Goal: Task Accomplishment & Management: Manage account settings

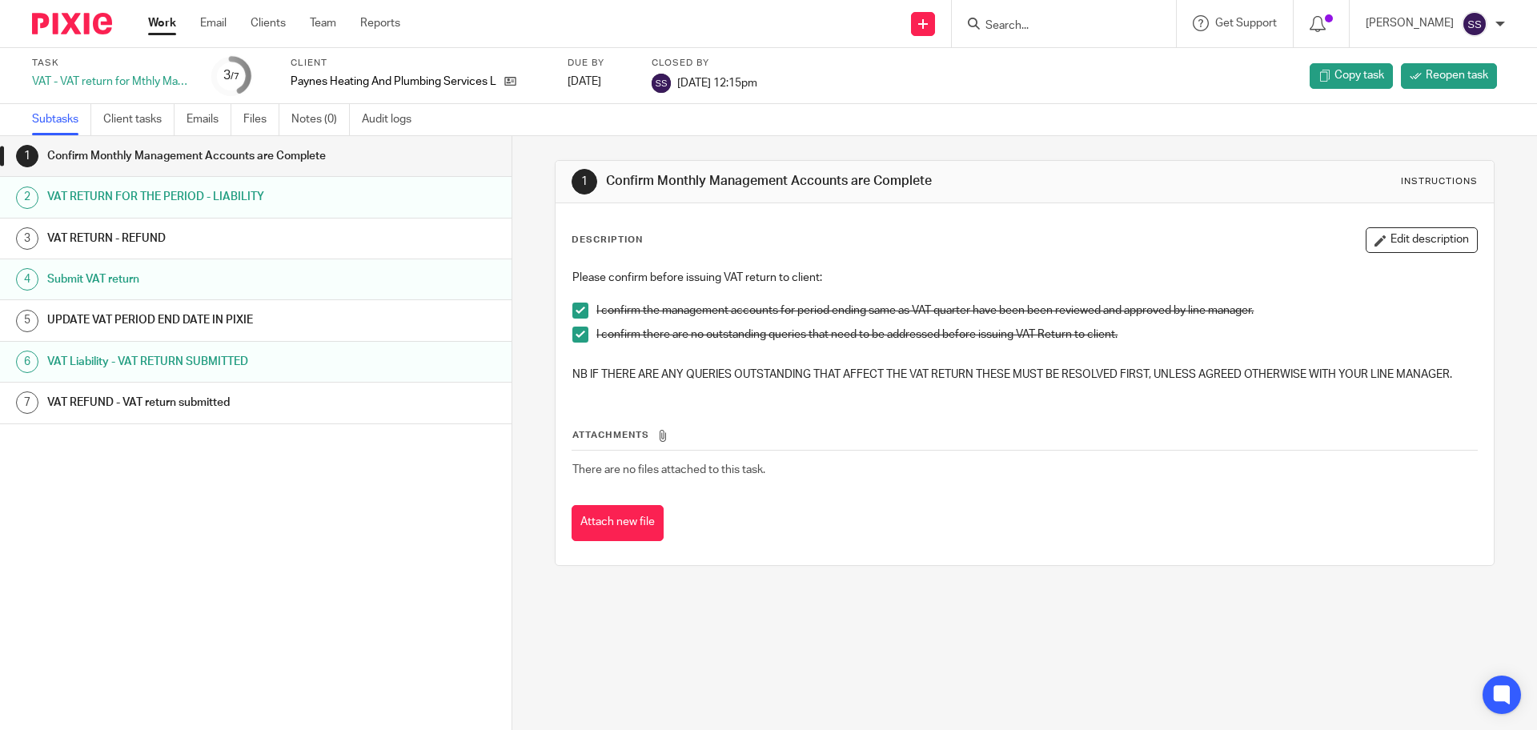
click at [156, 17] on link "Work" at bounding box center [162, 23] width 28 height 16
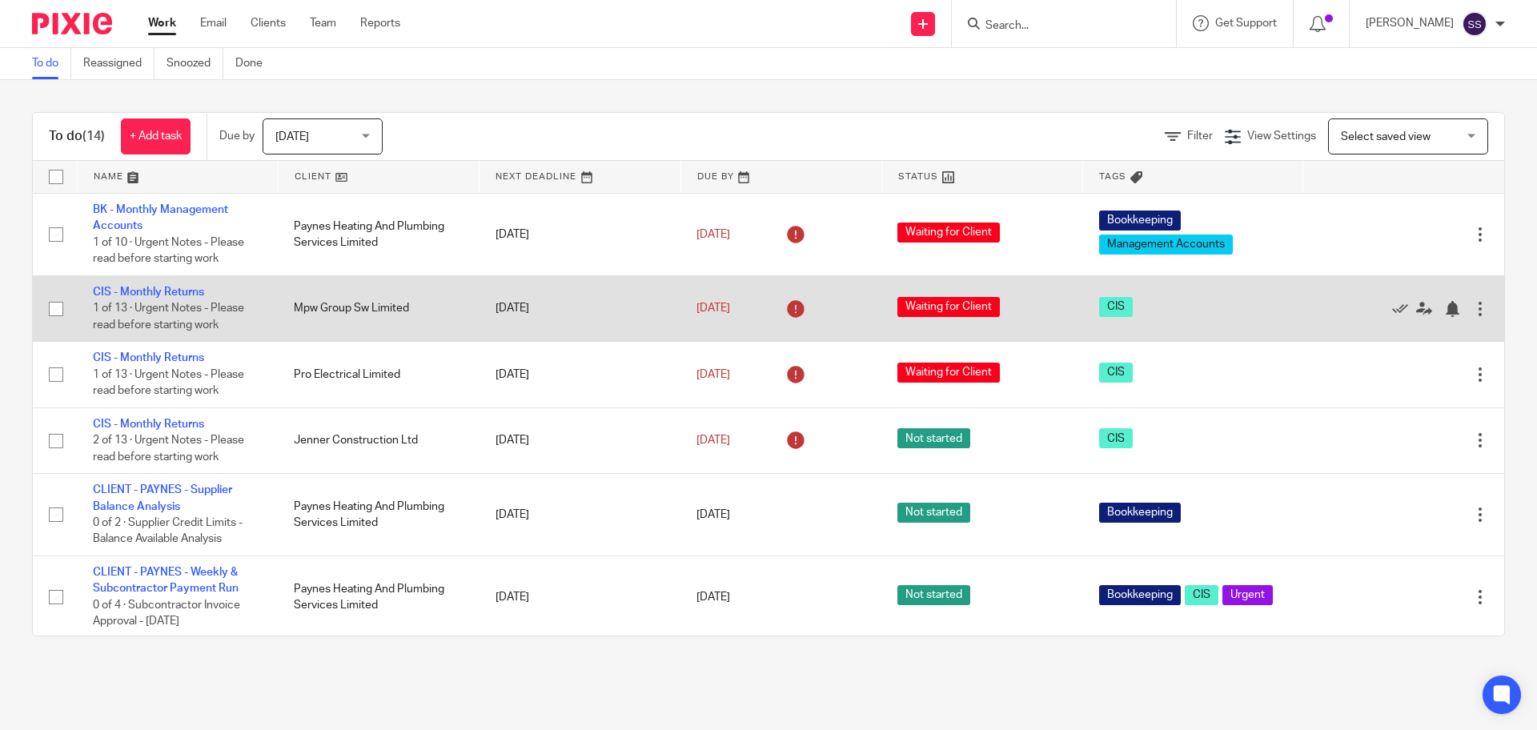
scroll to position [610, 0]
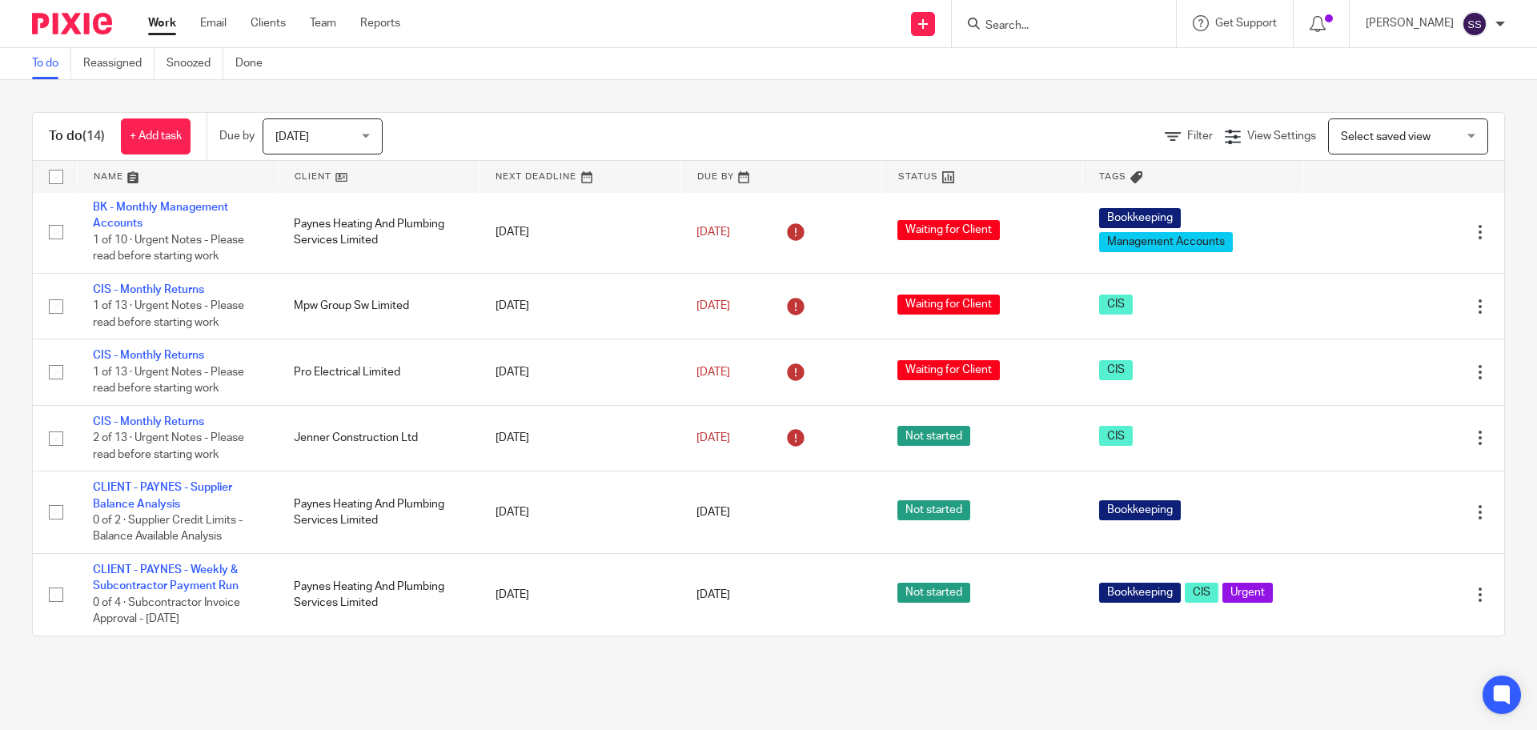
click at [1010, 25] on input "Search" at bounding box center [1056, 26] width 144 height 14
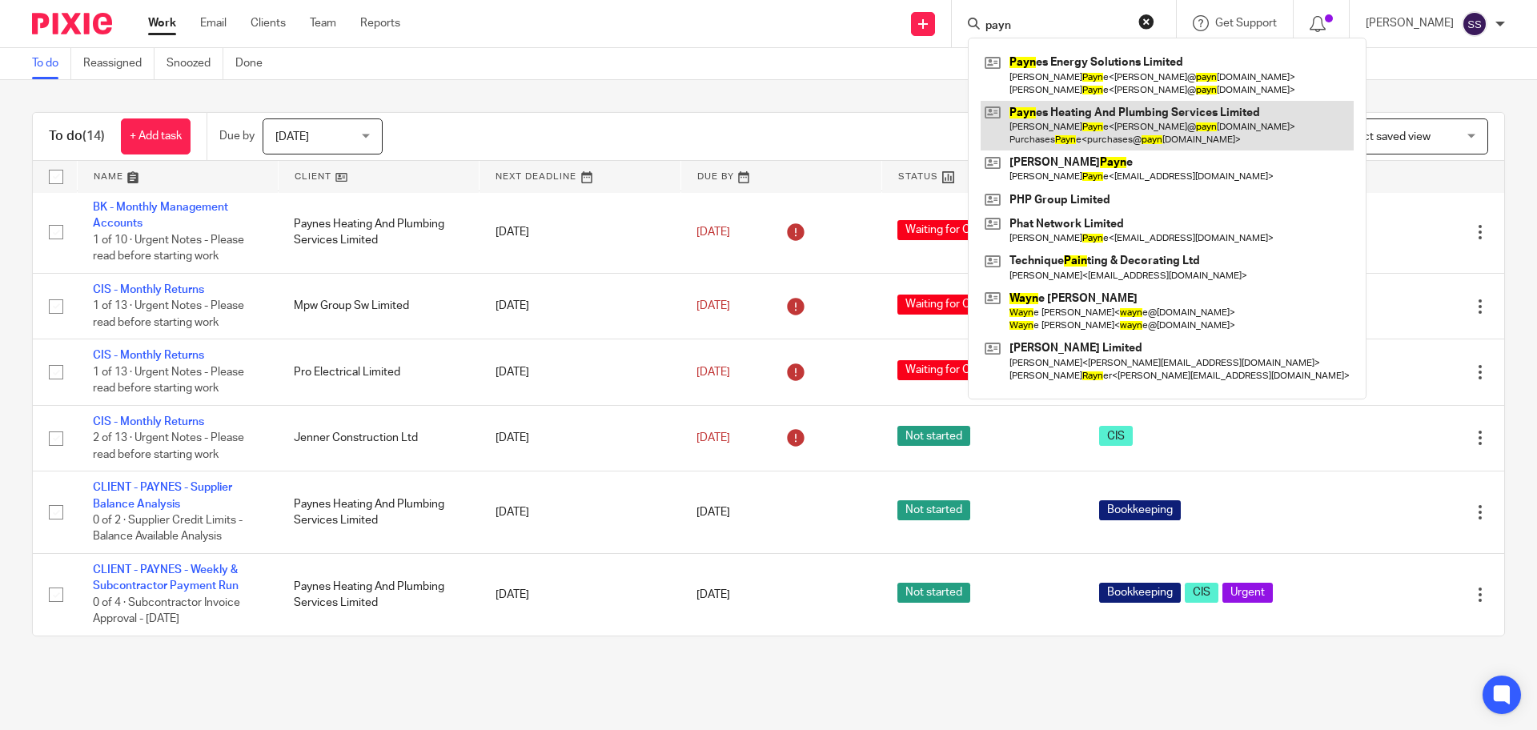
type input "payn"
click at [1147, 117] on link at bounding box center [1167, 126] width 373 height 50
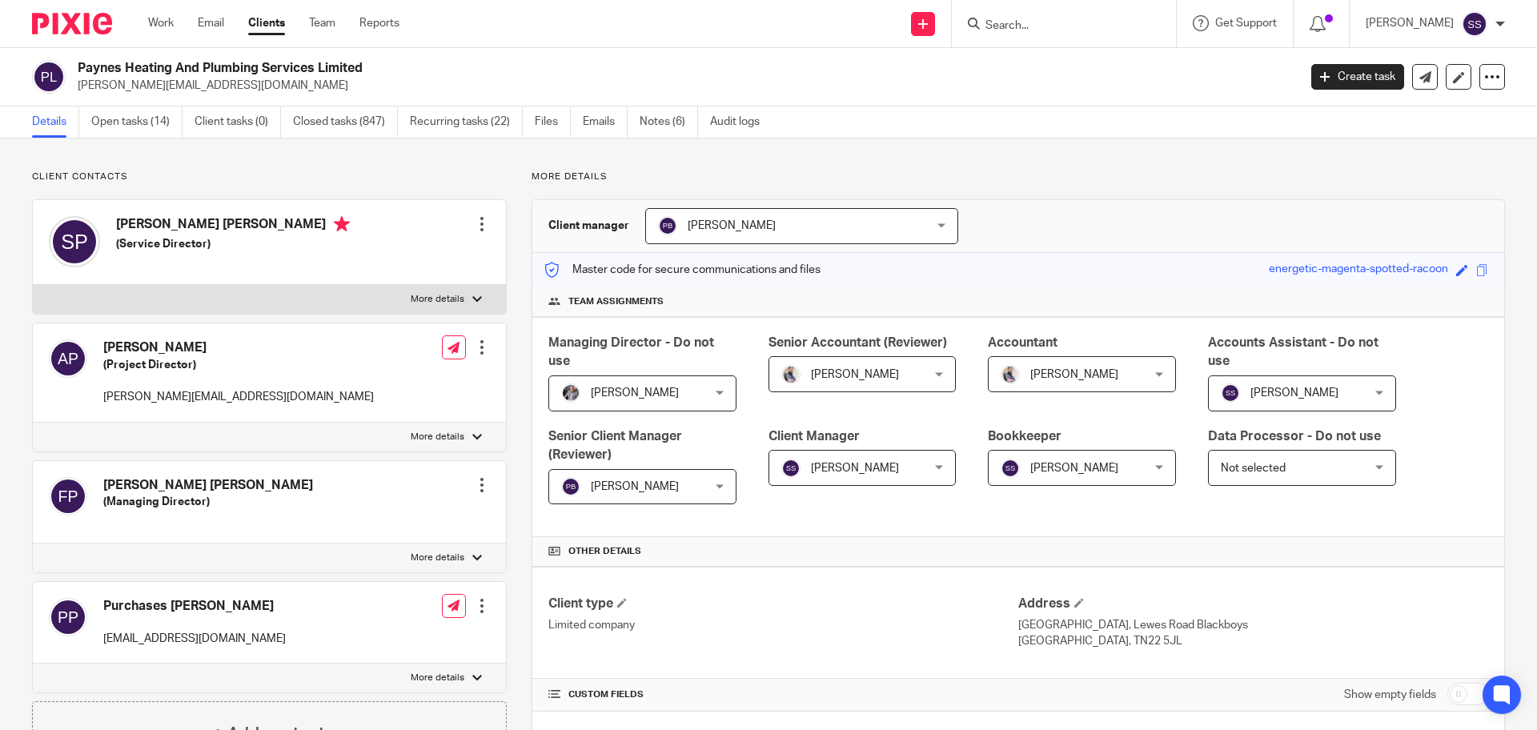
click at [1017, 26] on input "Search" at bounding box center [1056, 26] width 144 height 14
click at [668, 113] on link "Notes (6)" at bounding box center [669, 121] width 58 height 31
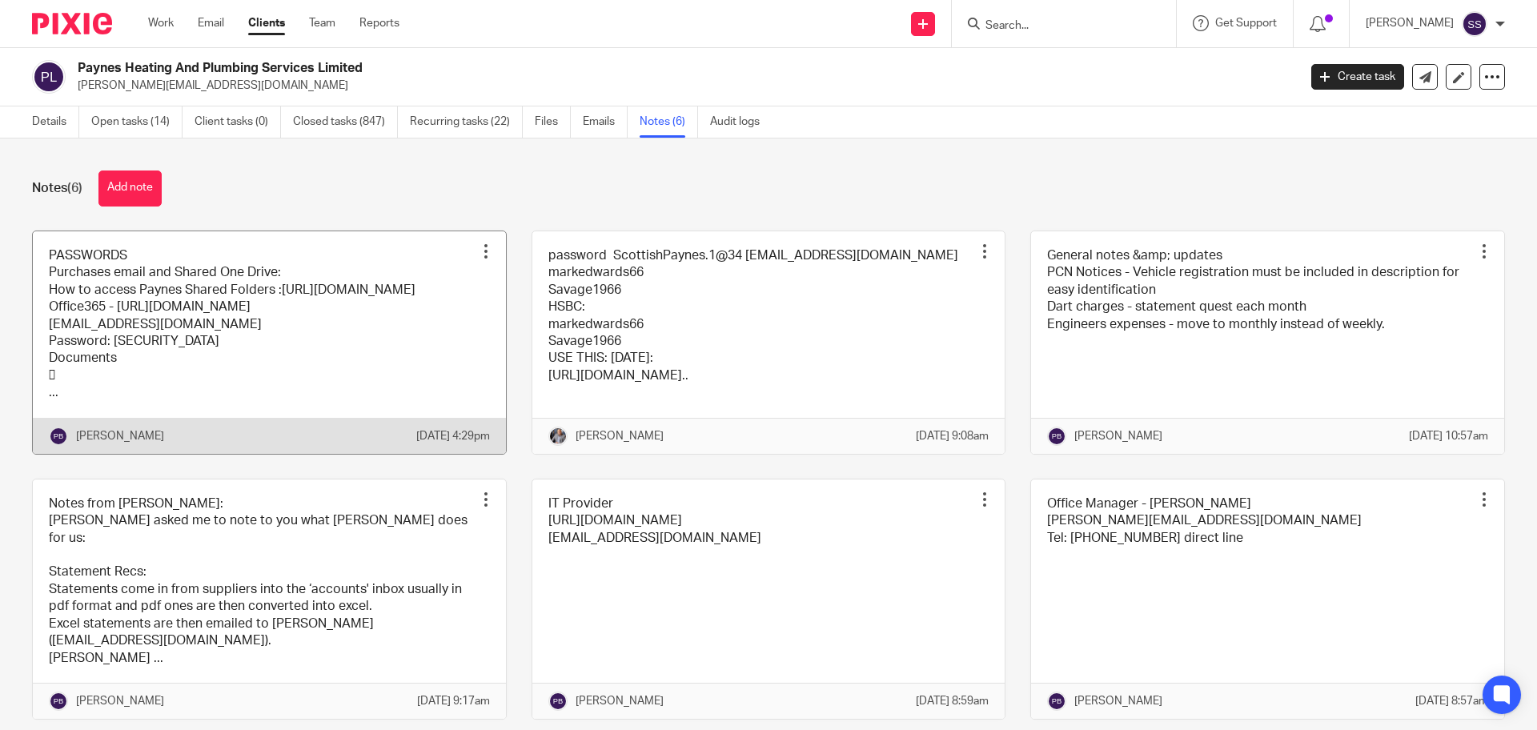
click at [171, 338] on link at bounding box center [269, 342] width 473 height 223
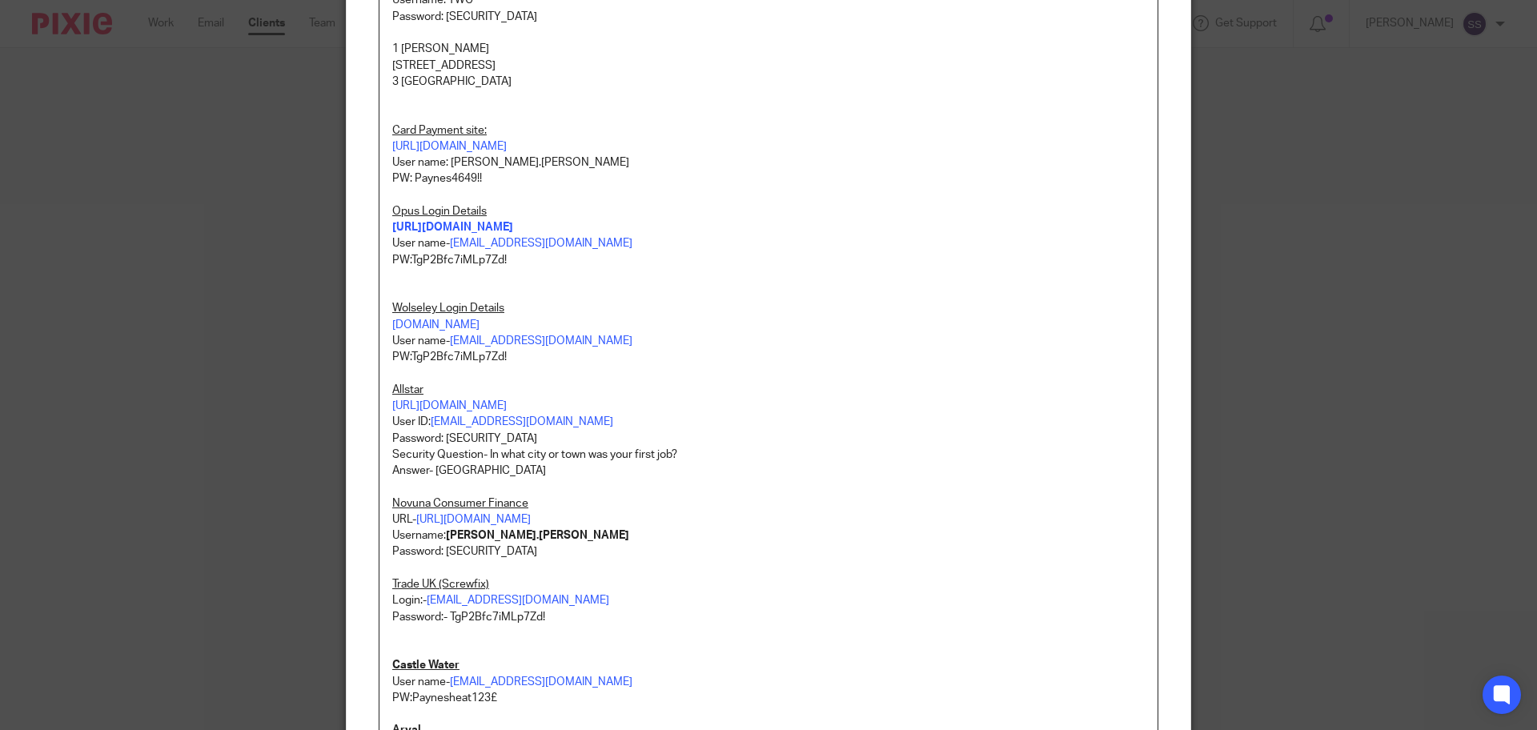
scroll to position [801, 0]
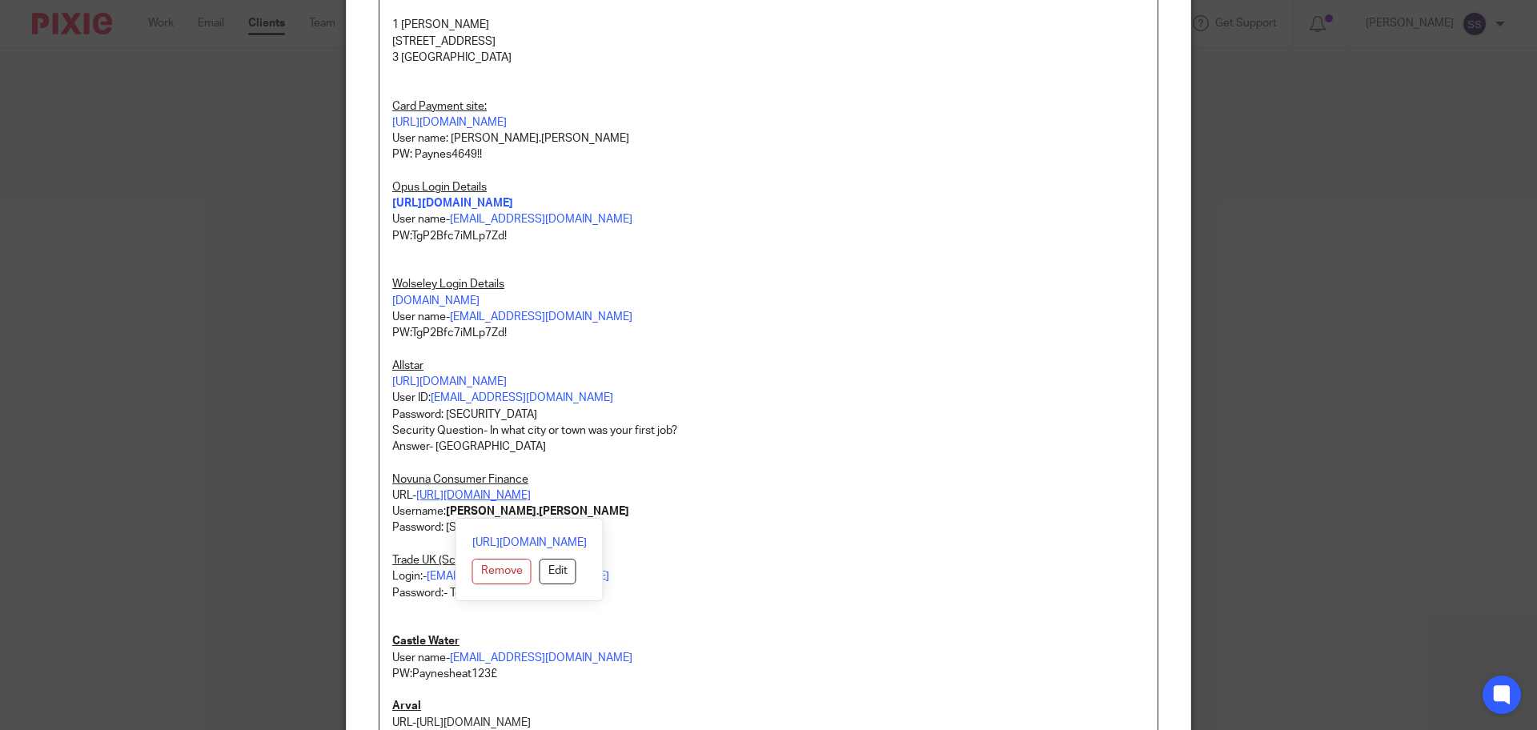
drag, startPoint x: 661, startPoint y: 511, endPoint x: 408, endPoint y: 516, distance: 253.0
click at [408, 504] on p "URL- https://worcesterbosch.creditmaster3.co.uk/" at bounding box center [768, 496] width 753 height 16
copy link "https://worcesterbosch.creditmaster3.co.uk/"
click at [684, 455] on p "Answer- Roundhill Lane" at bounding box center [768, 447] width 753 height 16
drag, startPoint x: 522, startPoint y: 528, endPoint x: 442, endPoint y: 533, distance: 80.2
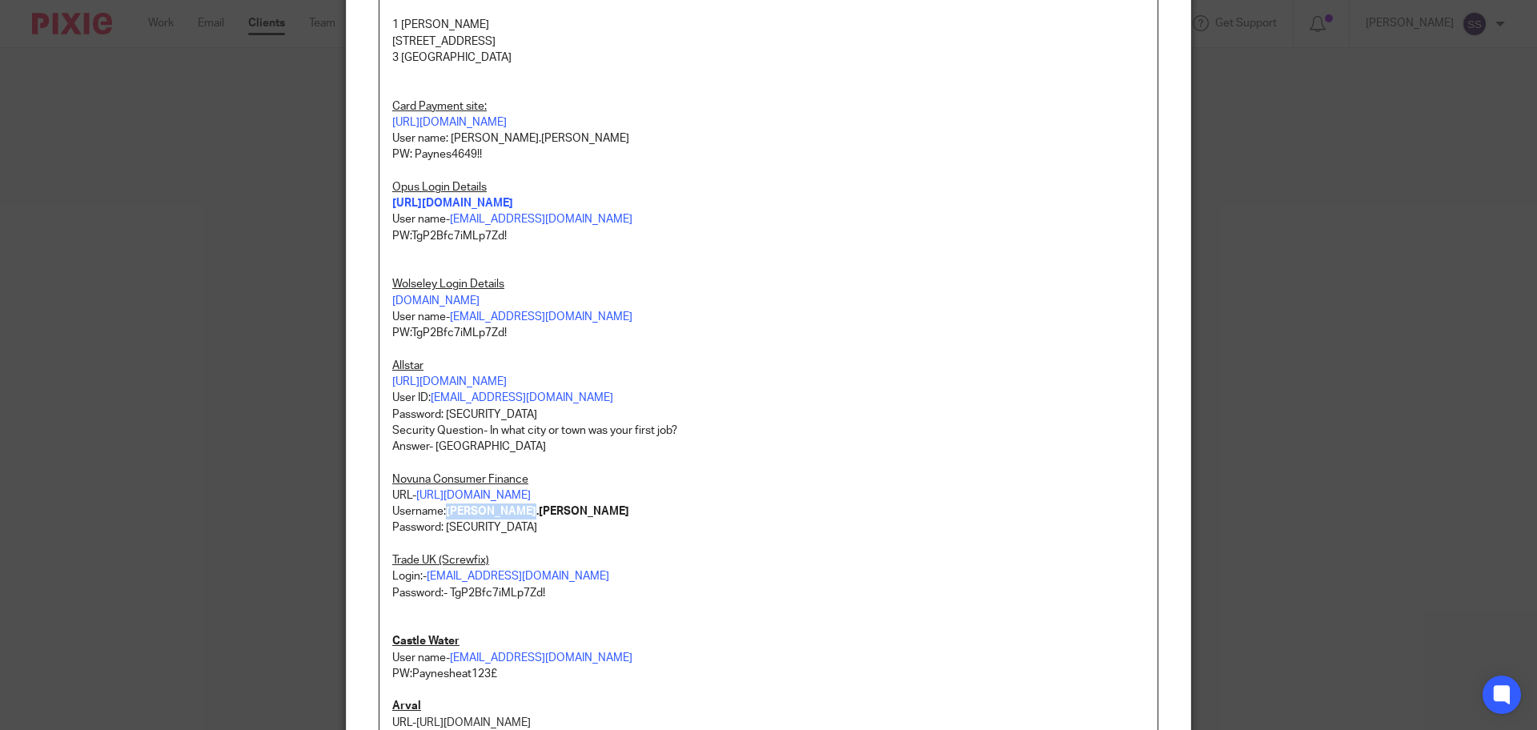
click at [442, 520] on p "Username: aaron.mcleish" at bounding box center [768, 512] width 753 height 16
copy strong "aaron.mcleish"
drag, startPoint x: 560, startPoint y: 557, endPoint x: 548, endPoint y: 558, distance: 11.2
click at [560, 552] on p at bounding box center [768, 544] width 753 height 16
drag, startPoint x: 508, startPoint y: 548, endPoint x: 440, endPoint y: 548, distance: 68.8
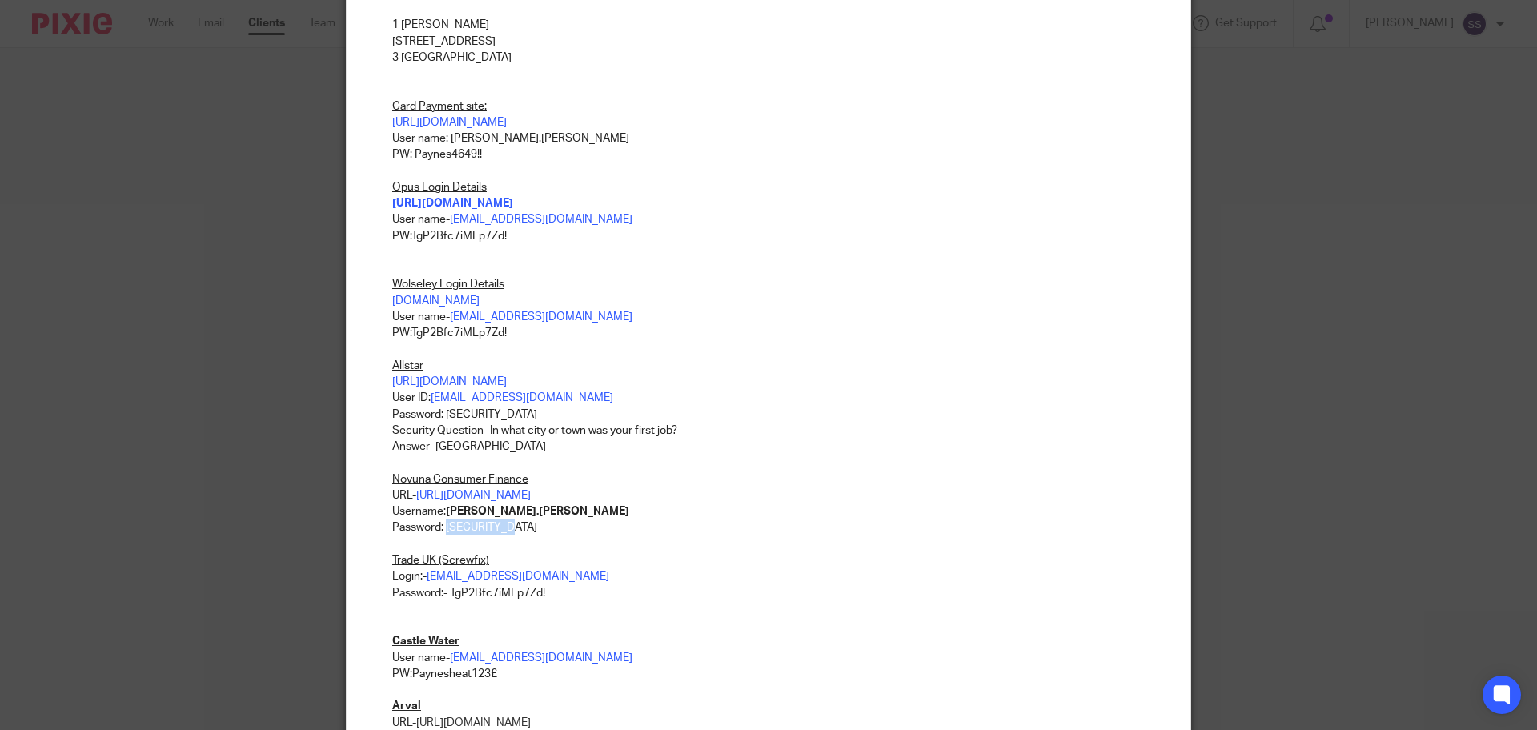
click at [440, 536] on p "Password: Paynes12345" at bounding box center [768, 528] width 753 height 16
copy p "Paynes12345"
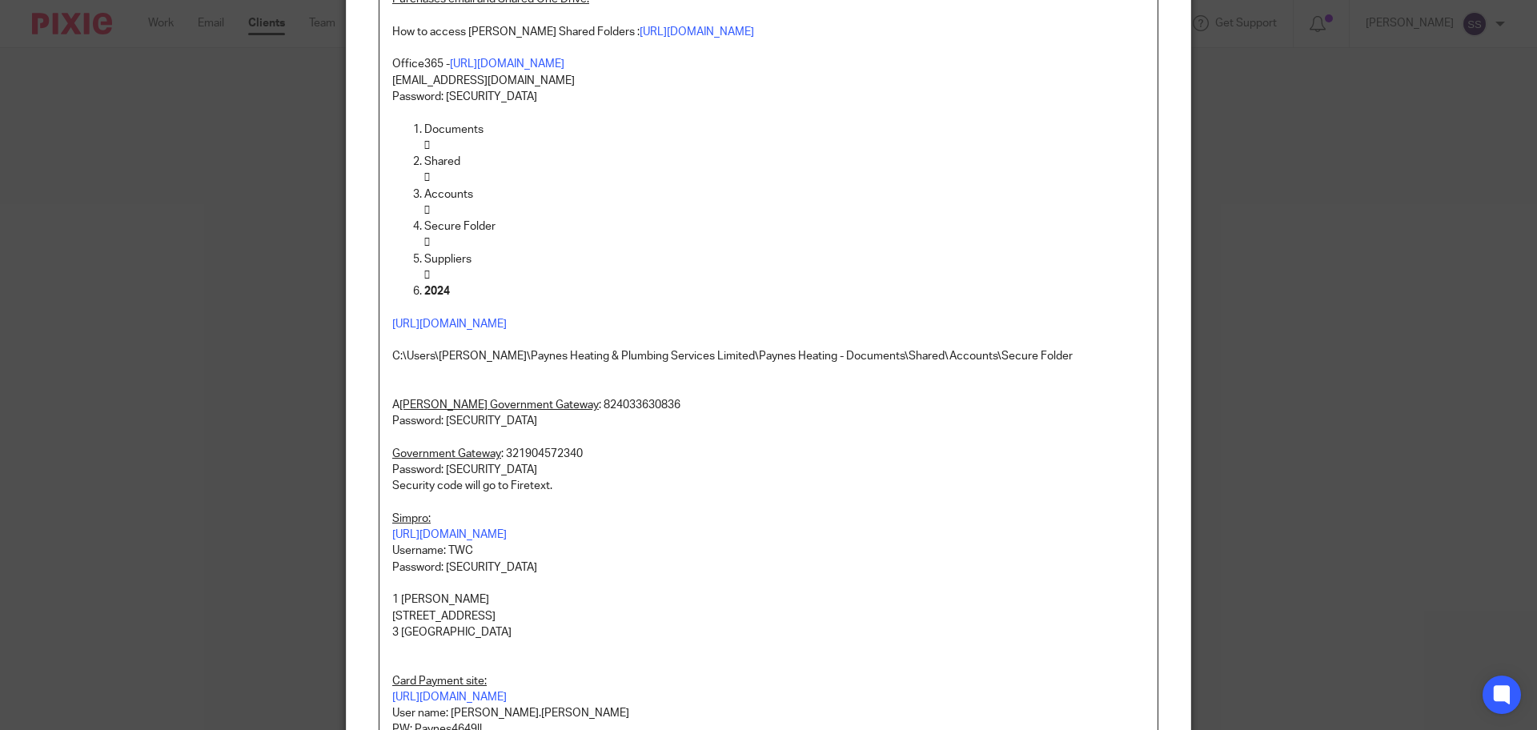
scroll to position [0, 0]
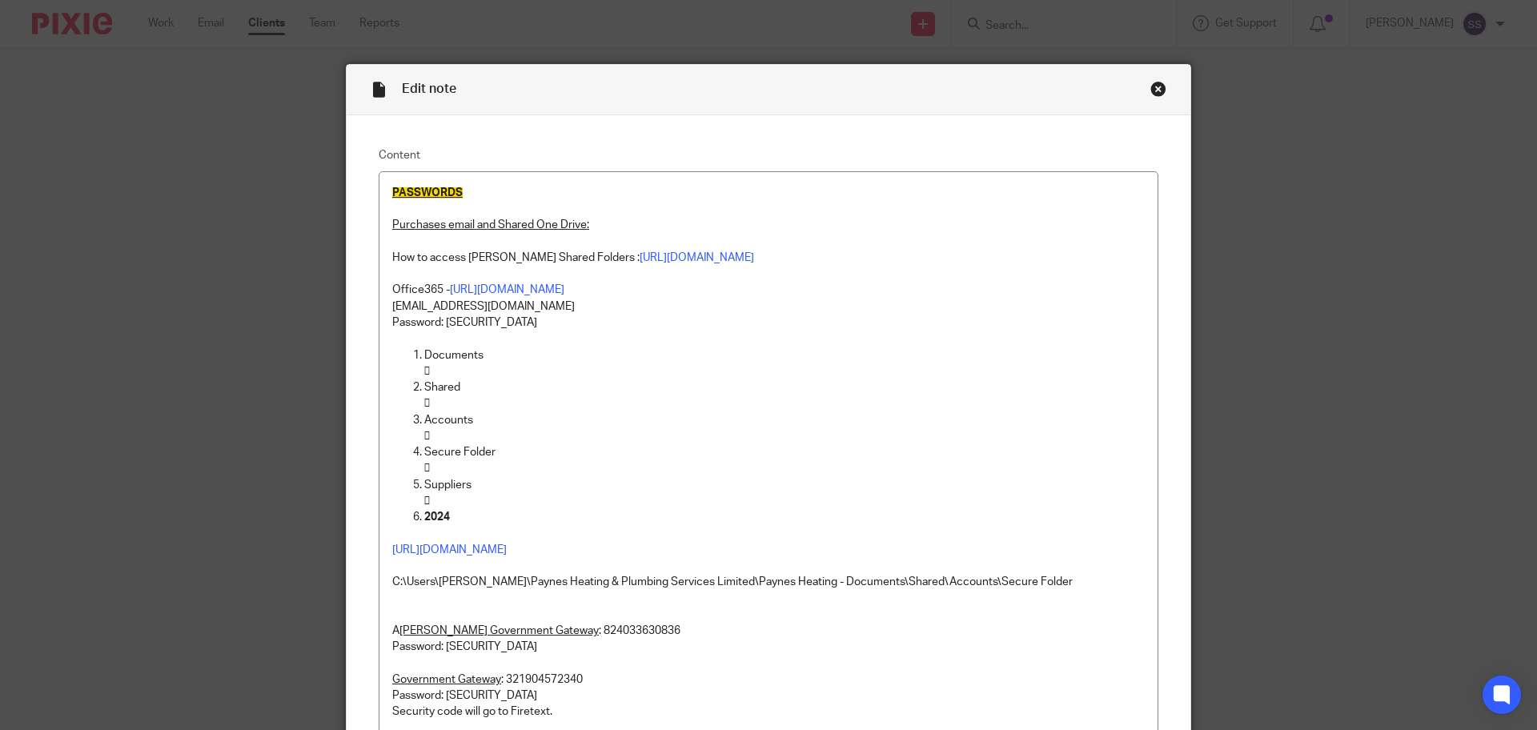
click at [1152, 94] on div "Close this dialog window" at bounding box center [1158, 89] width 16 height 16
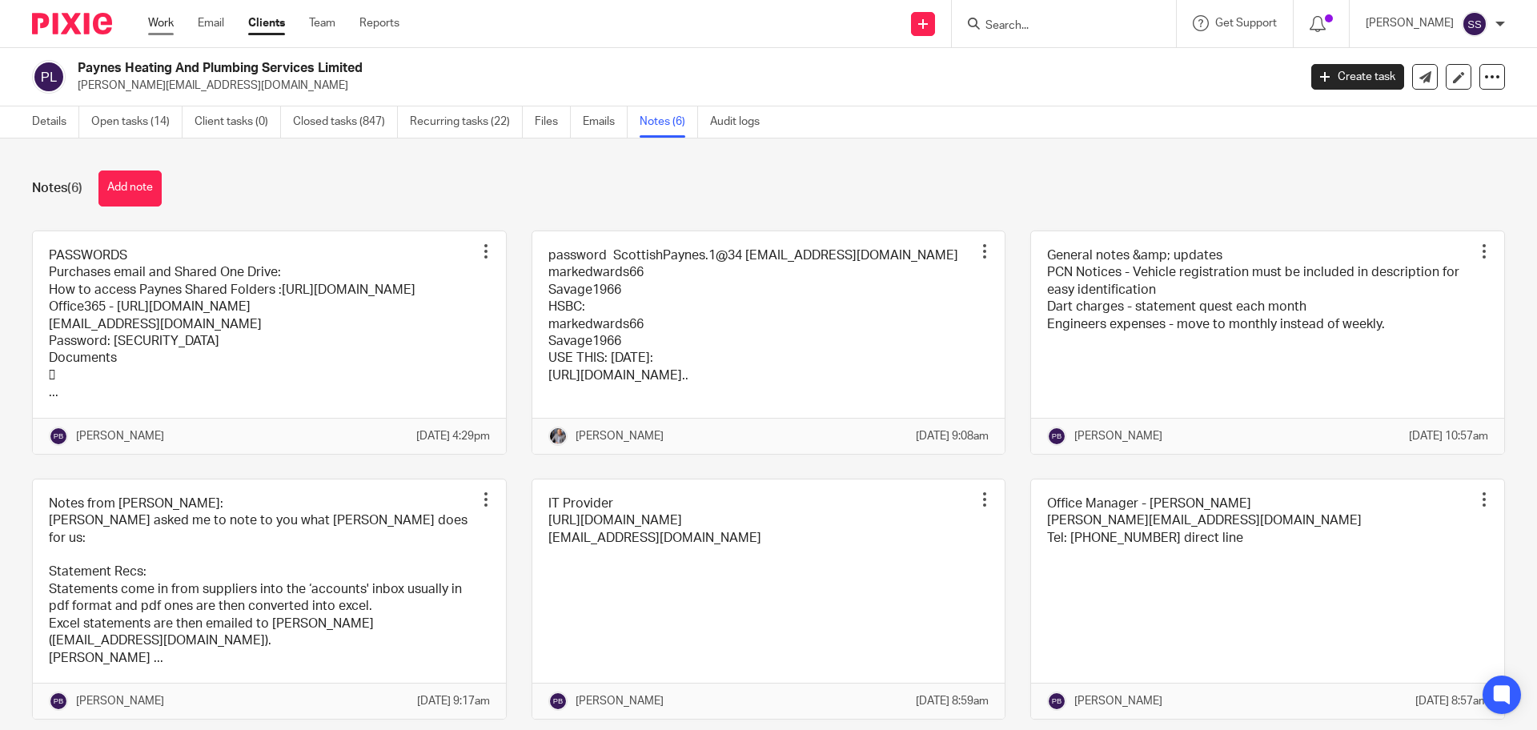
click at [159, 18] on link "Work" at bounding box center [161, 23] width 26 height 16
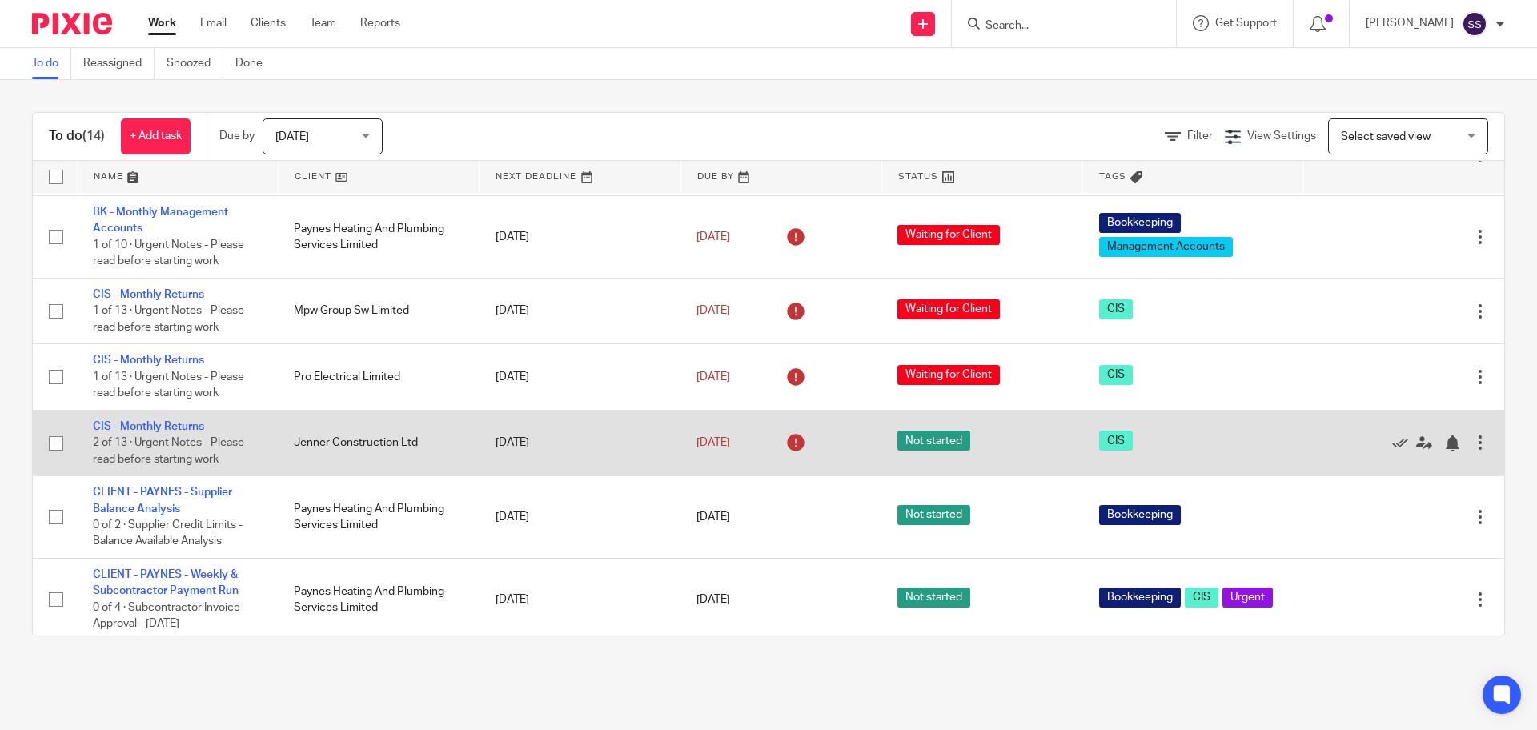
scroll to position [610, 0]
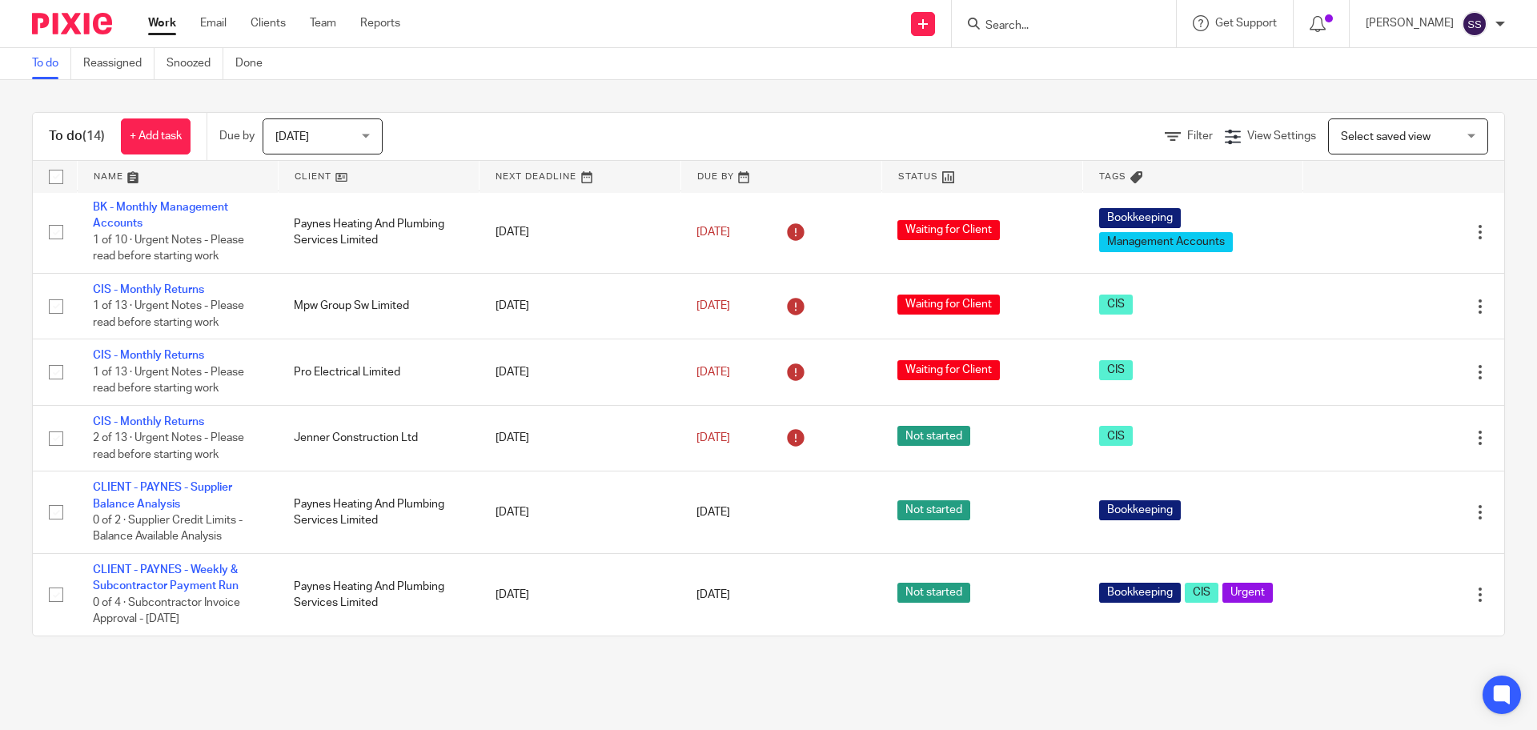
click at [532, 97] on div "To do (14) + Add task Due by [DATE] [DATE] [DATE] [DATE] This week Next week Th…" at bounding box center [768, 374] width 1537 height 588
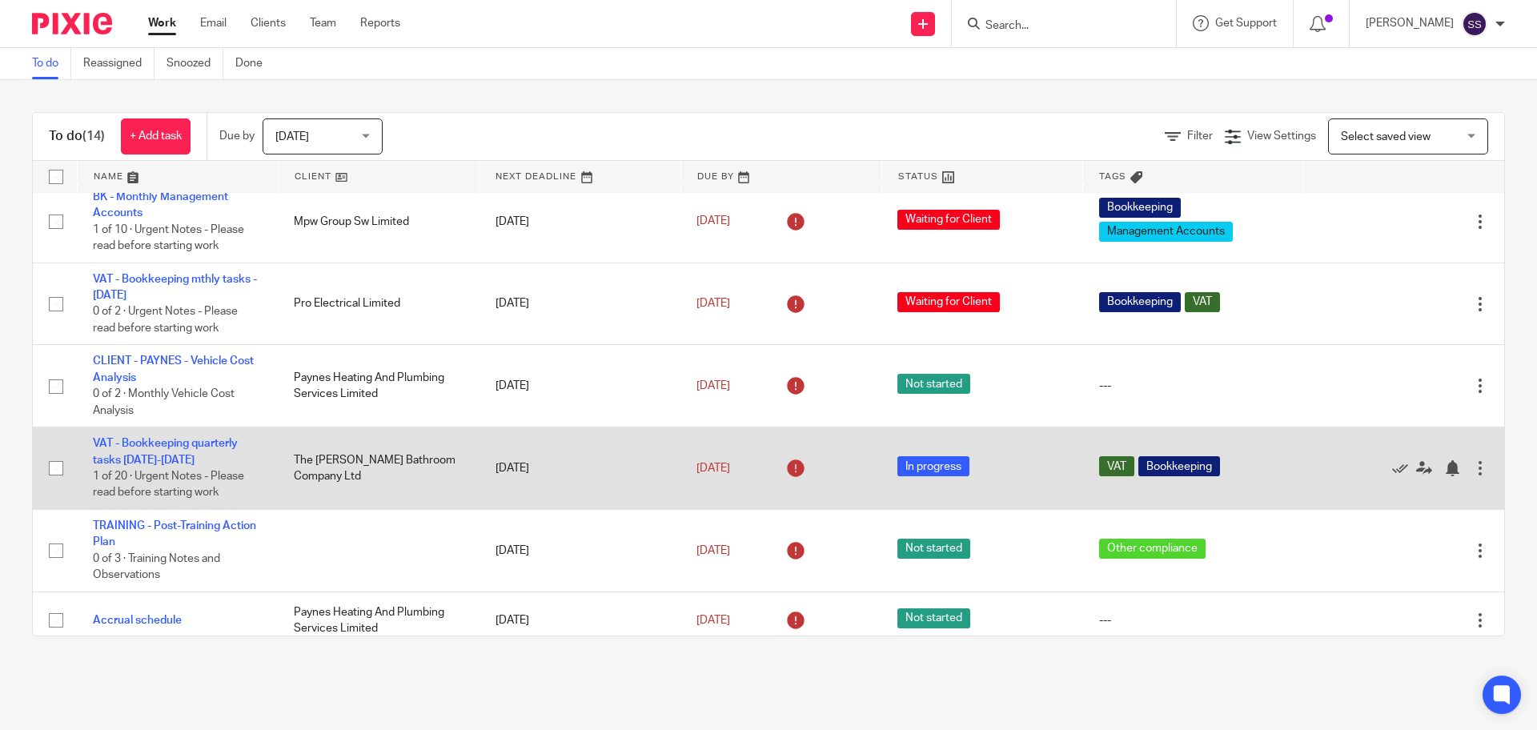
scroll to position [100, 0]
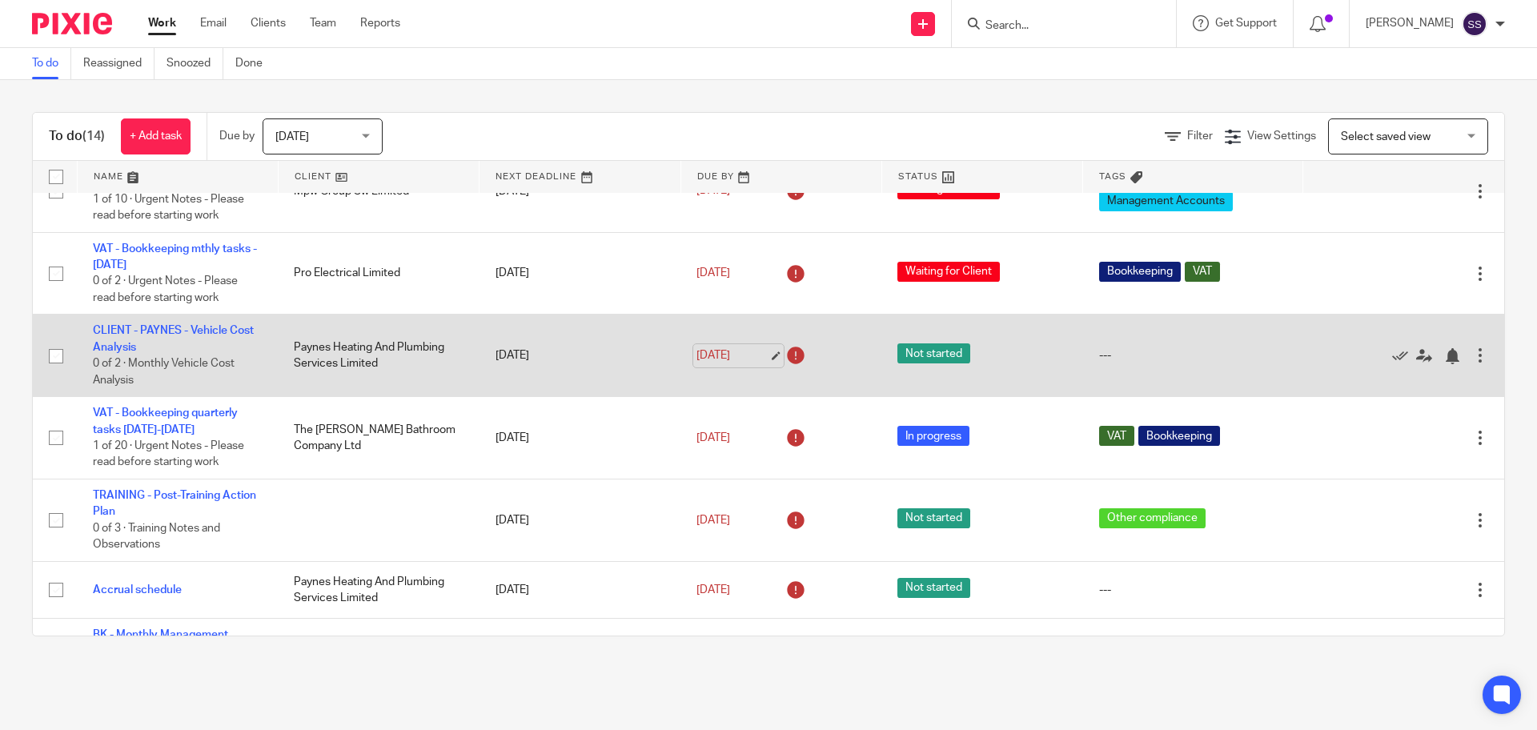
drag, startPoint x: 37, startPoint y: 134, endPoint x: 737, endPoint y: 354, distance: 734.3
click at [925, 427] on div "To do (14) + Add task Due by [DATE] [DATE] [DATE] [DATE] This week Next week Th…" at bounding box center [768, 374] width 1473 height 524
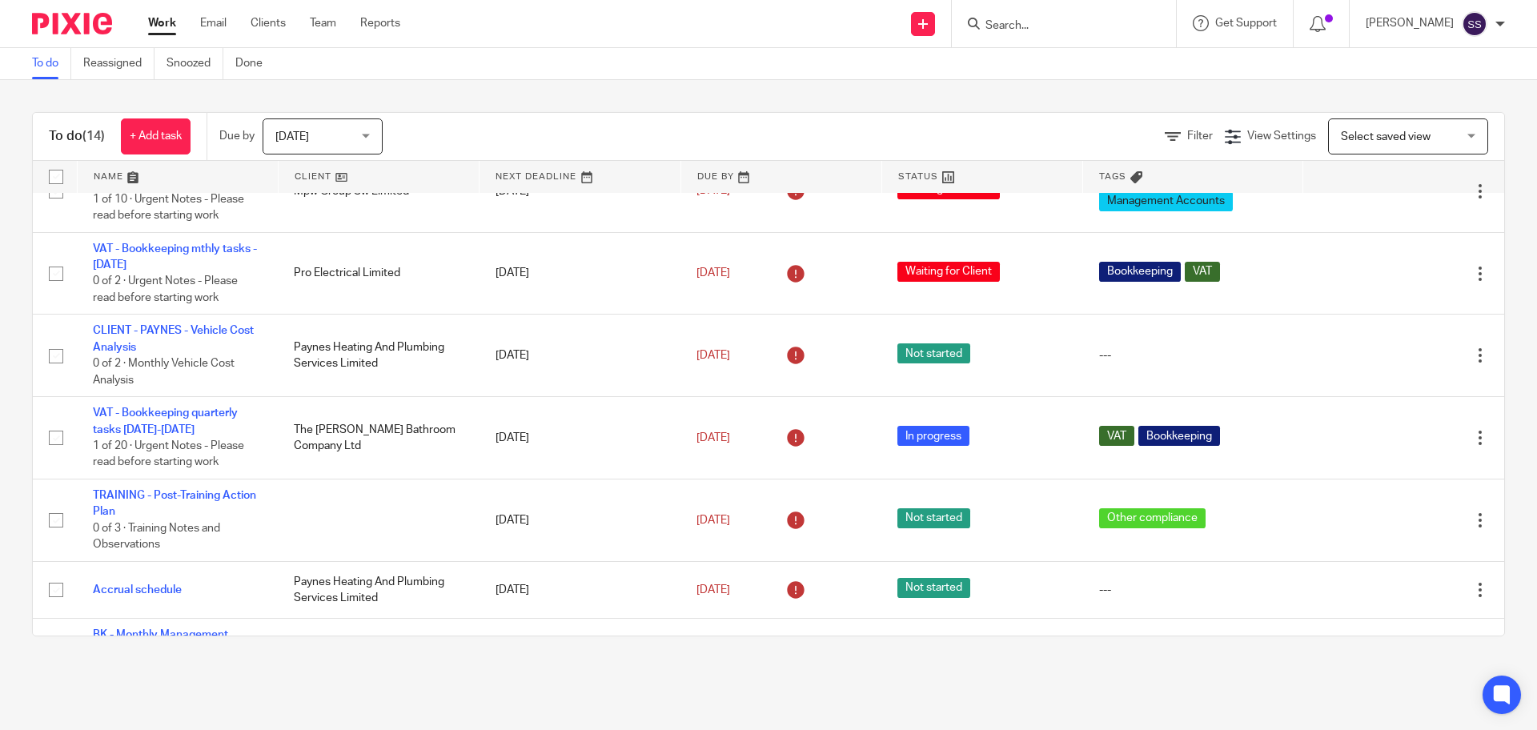
click at [9, 274] on div "To do (14) + Add task Due by [DATE] [DATE] [DATE] [DATE] This week Next week Th…" at bounding box center [768, 374] width 1537 height 588
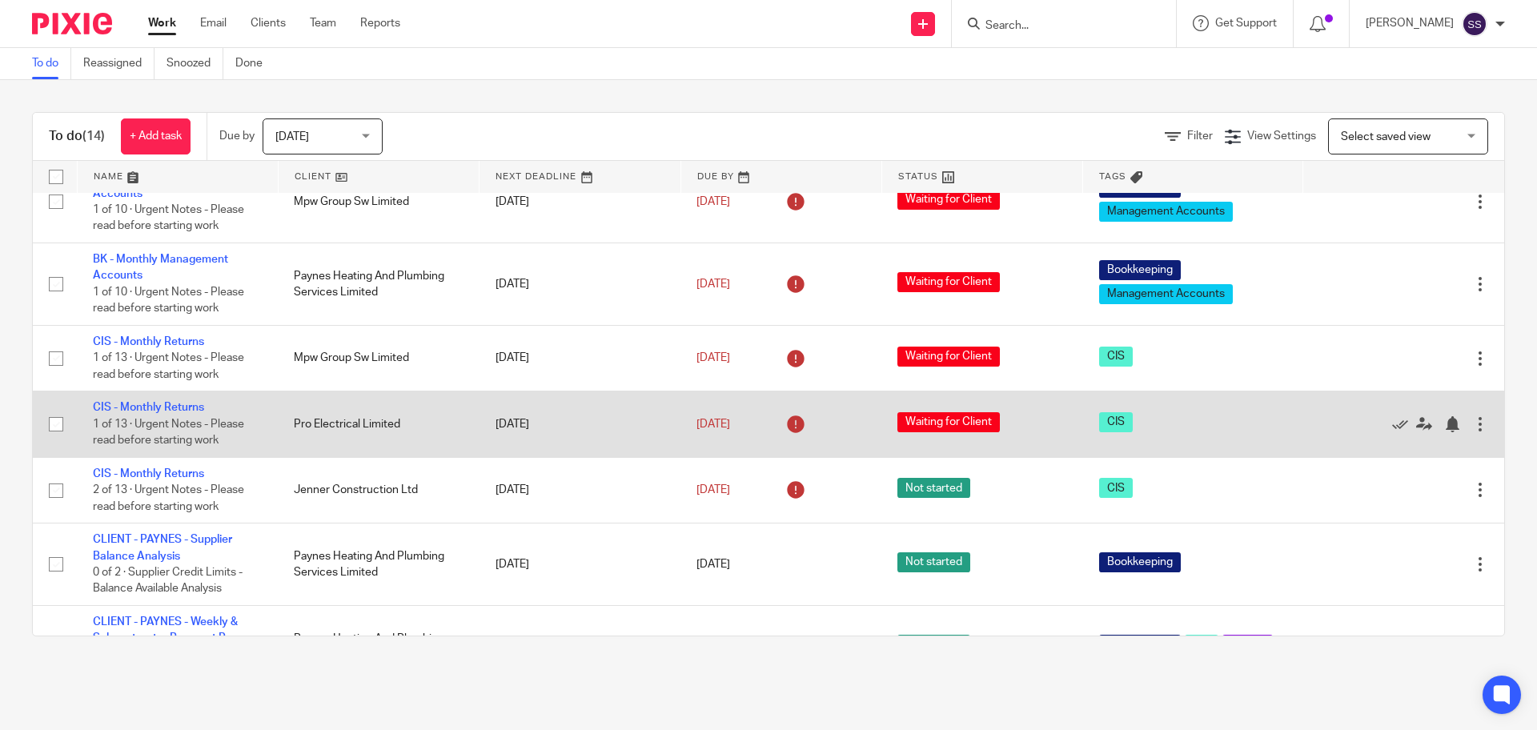
scroll to position [610, 0]
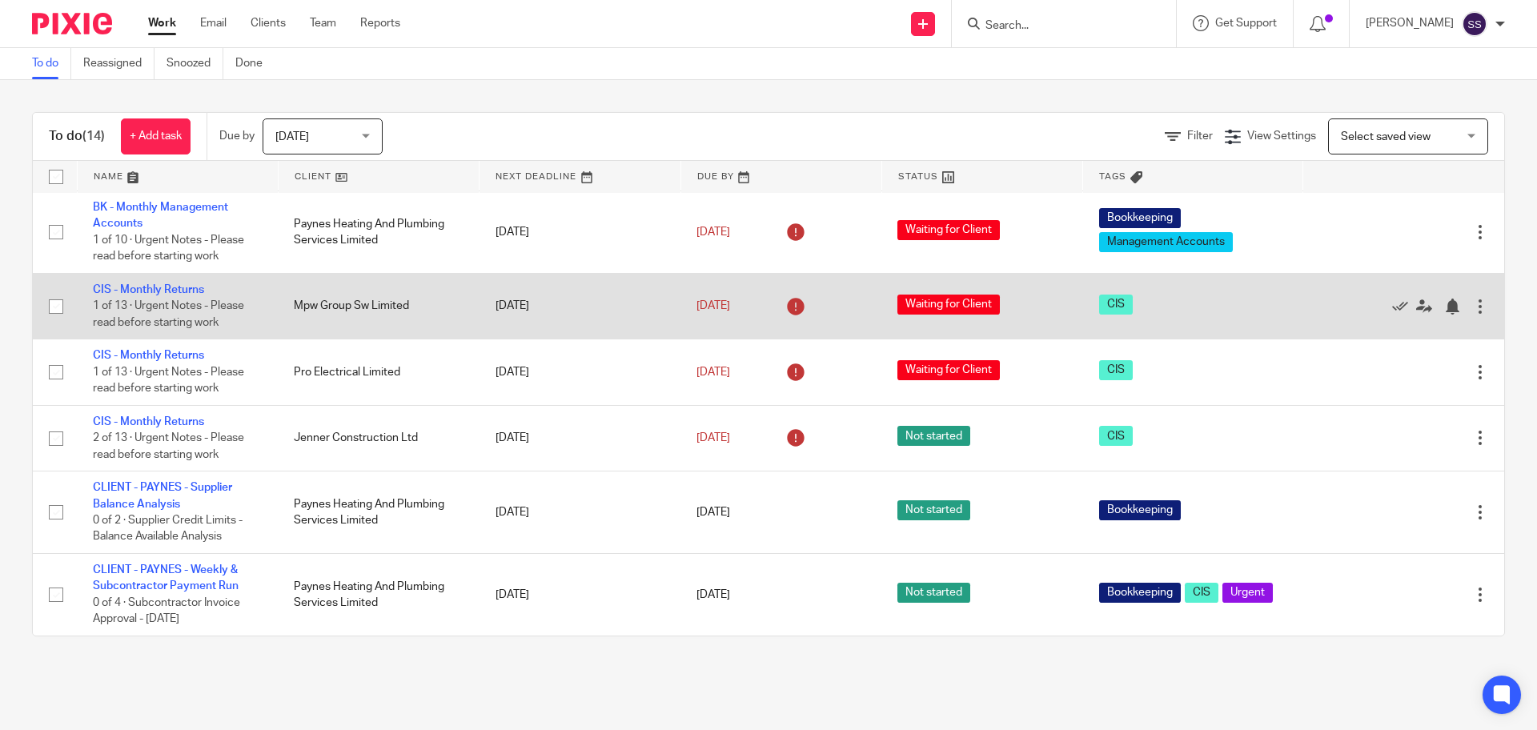
drag, startPoint x: 1437, startPoint y: 618, endPoint x: 331, endPoint y: 277, distance: 1157.0
click at [335, 277] on tbody "No client selected No client selected 00 Investments Ltd 86 Bars Ltd [PERSON_NA…" at bounding box center [768, 109] width 1471 height 1053
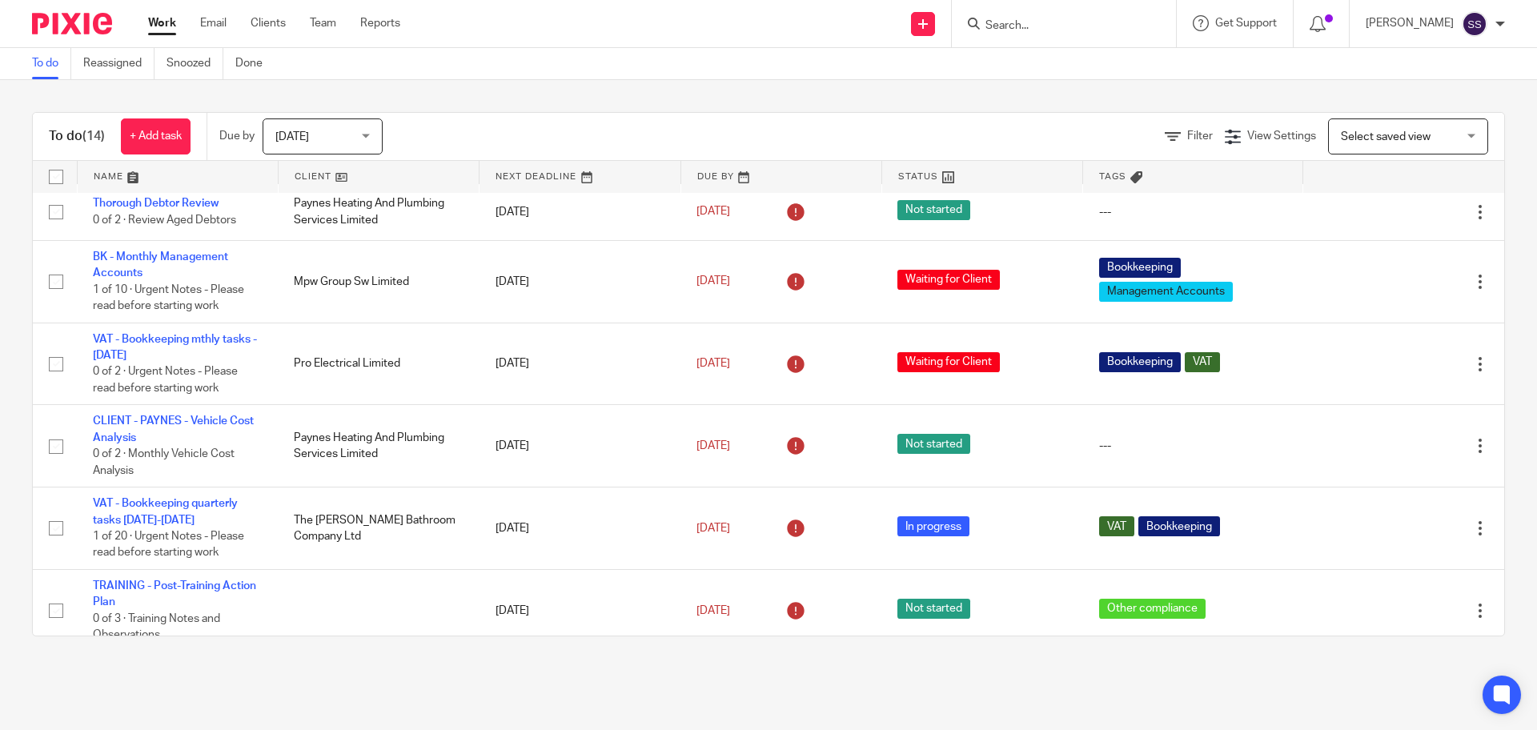
scroll to position [0, 0]
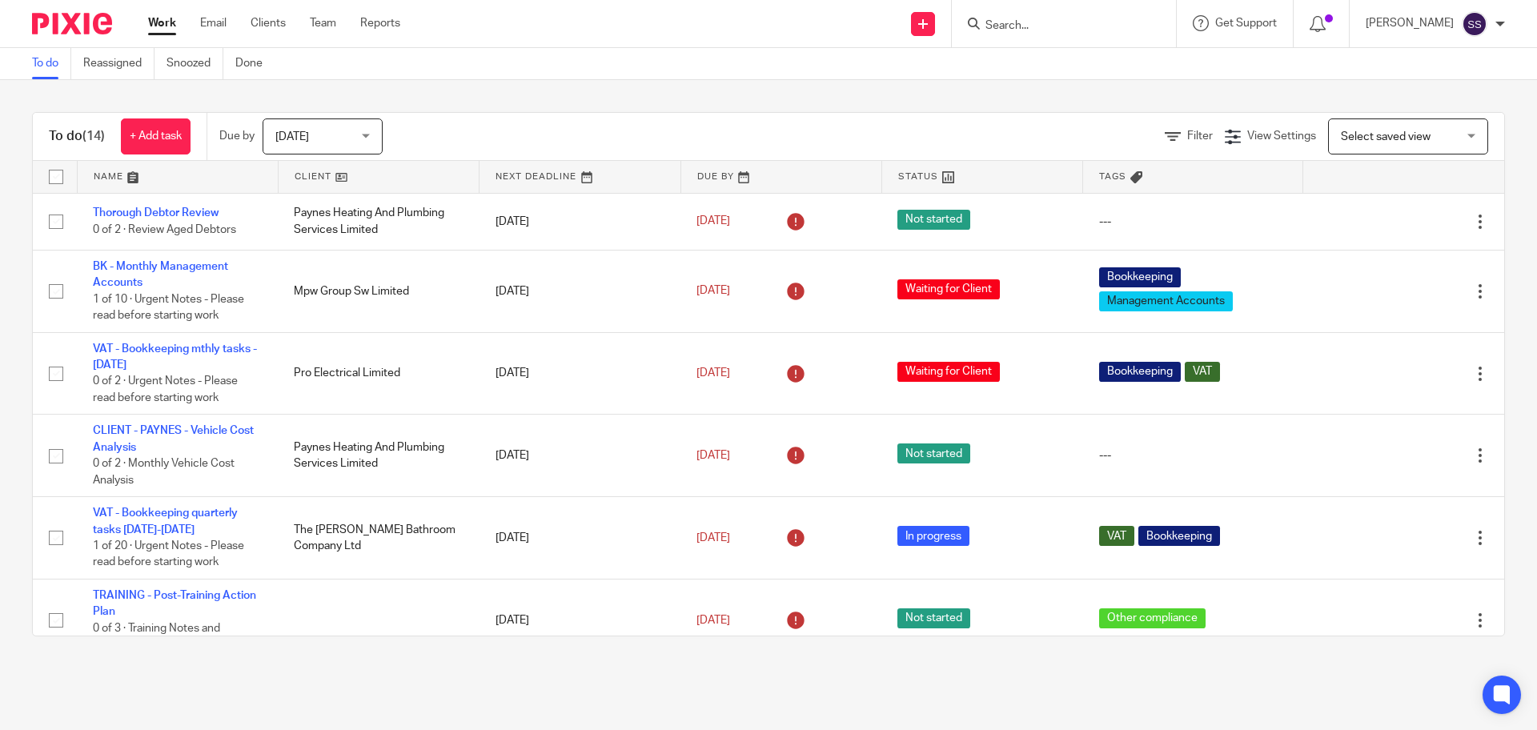
click at [482, 86] on div "To do (14) + Add task Due by [DATE] [DATE] [DATE] [DATE] This week Next week Th…" at bounding box center [768, 374] width 1537 height 588
click at [58, 176] on input "checkbox" at bounding box center [56, 177] width 30 height 30
checkbox input "true"
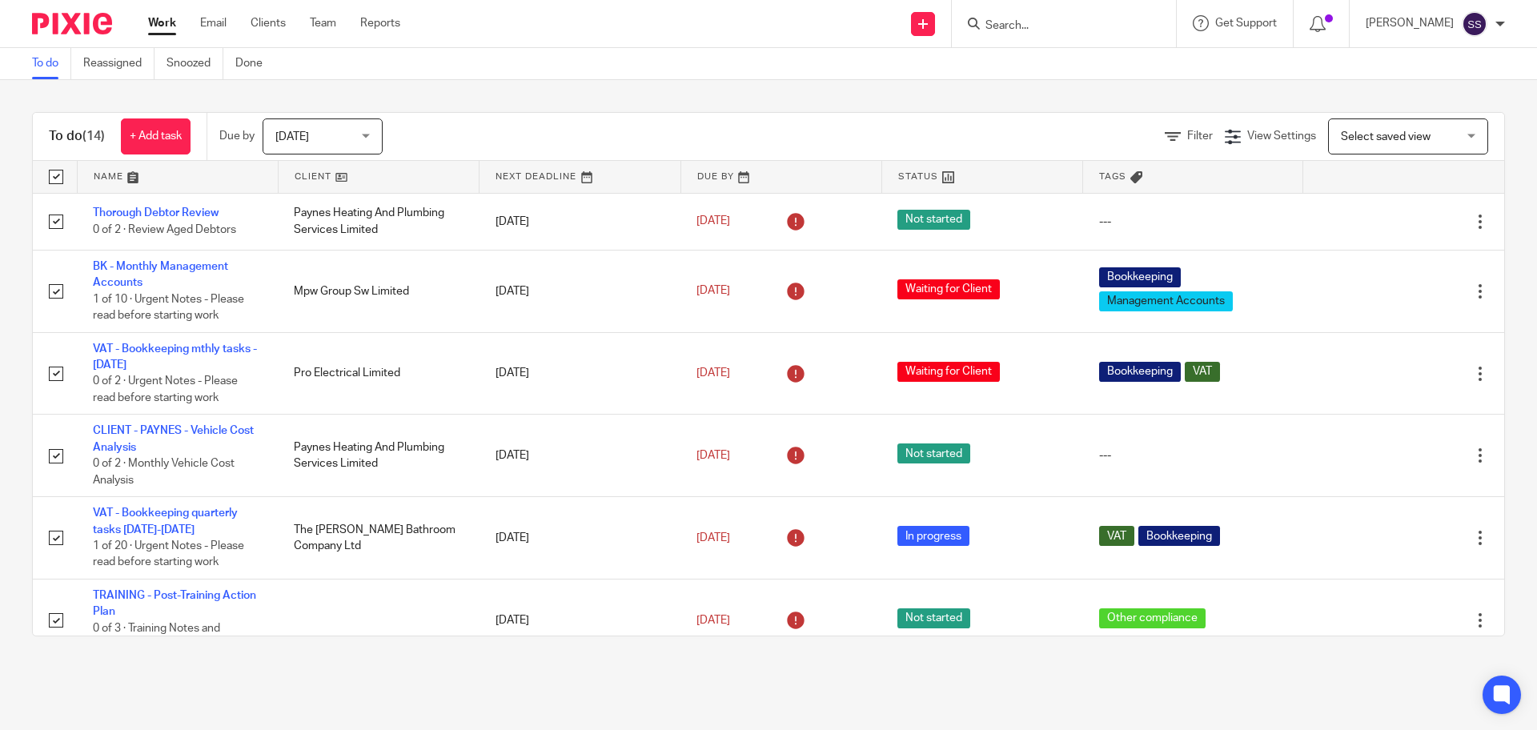
checkbox input "true"
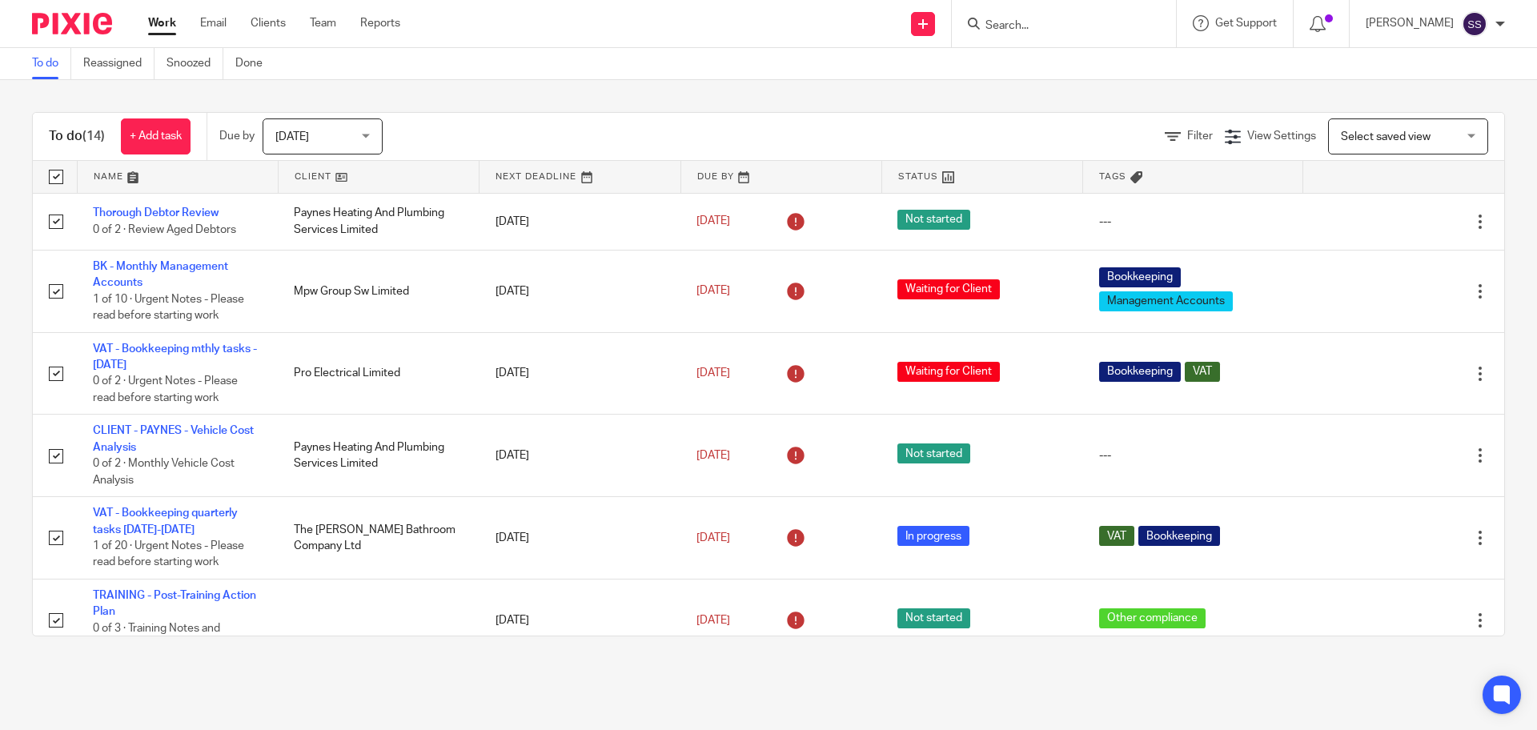
checkbox input "true"
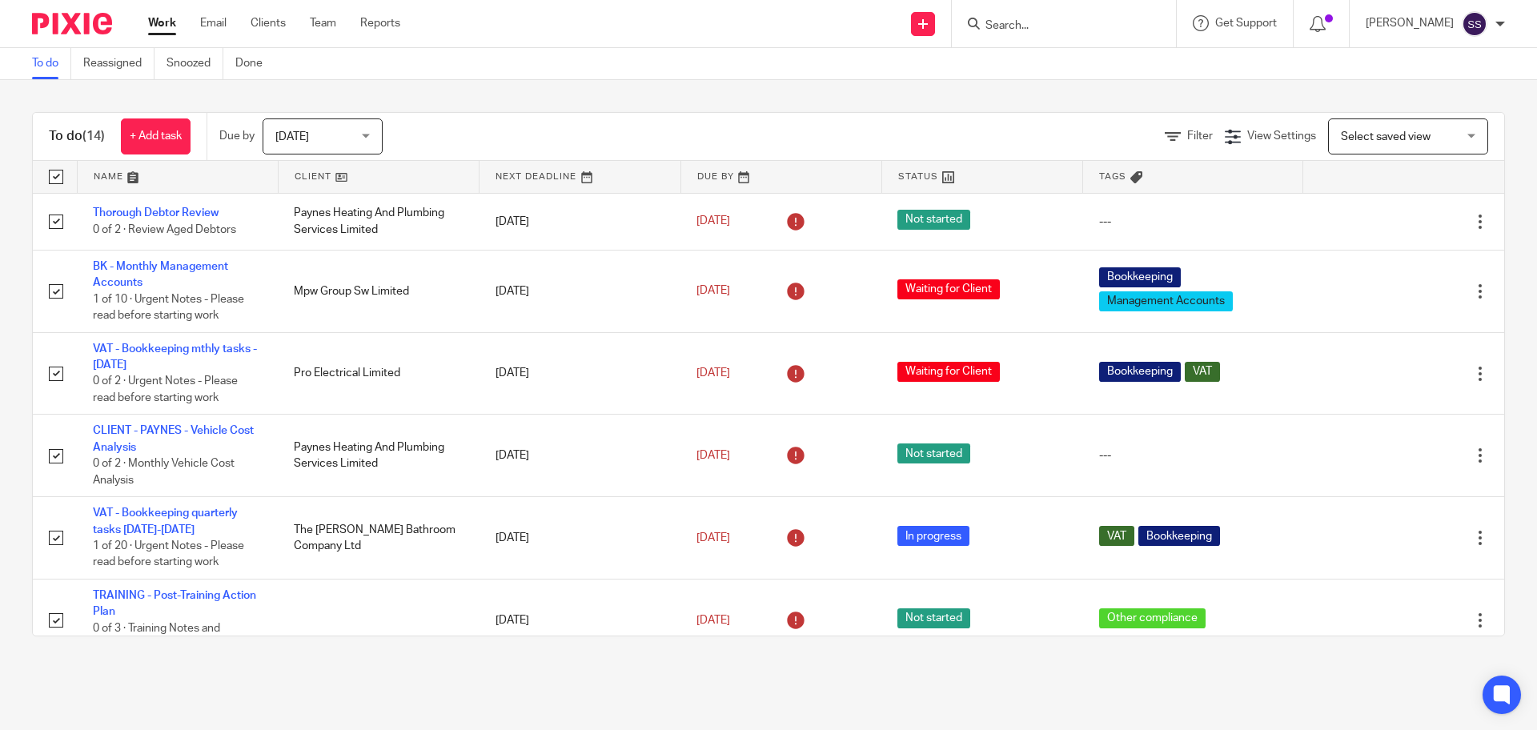
checkbox input "true"
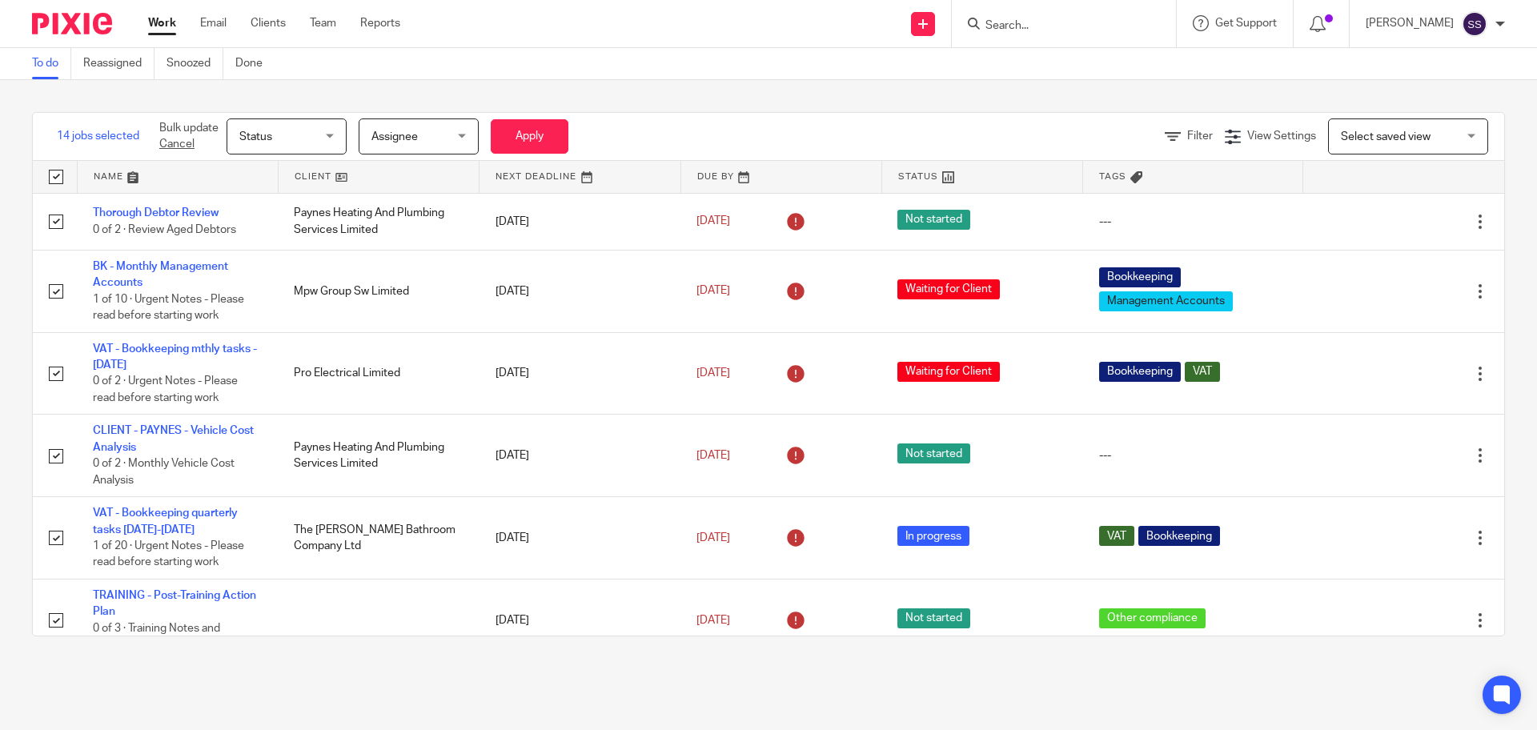
click at [58, 176] on input "checkbox" at bounding box center [56, 177] width 30 height 30
checkbox input "false"
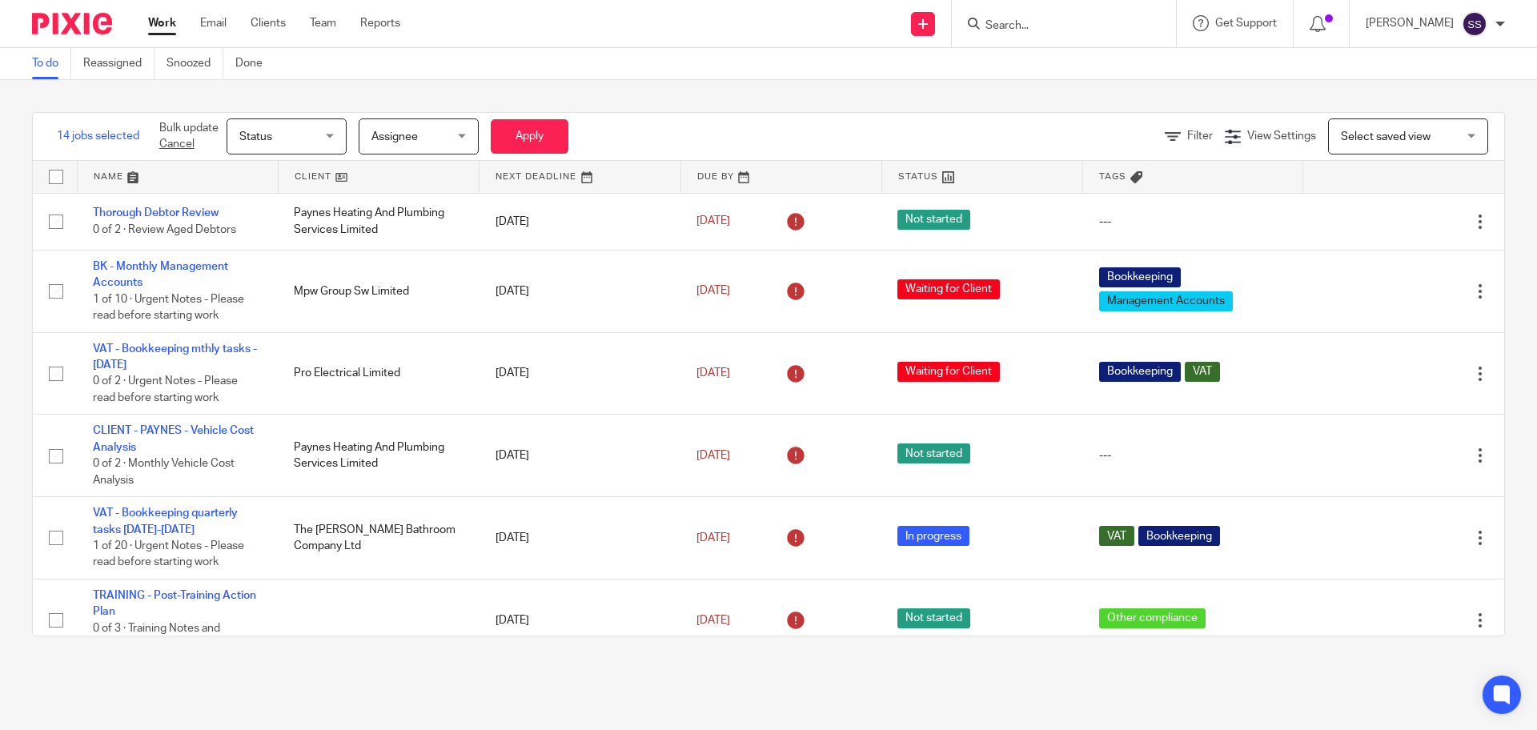
checkbox input "false"
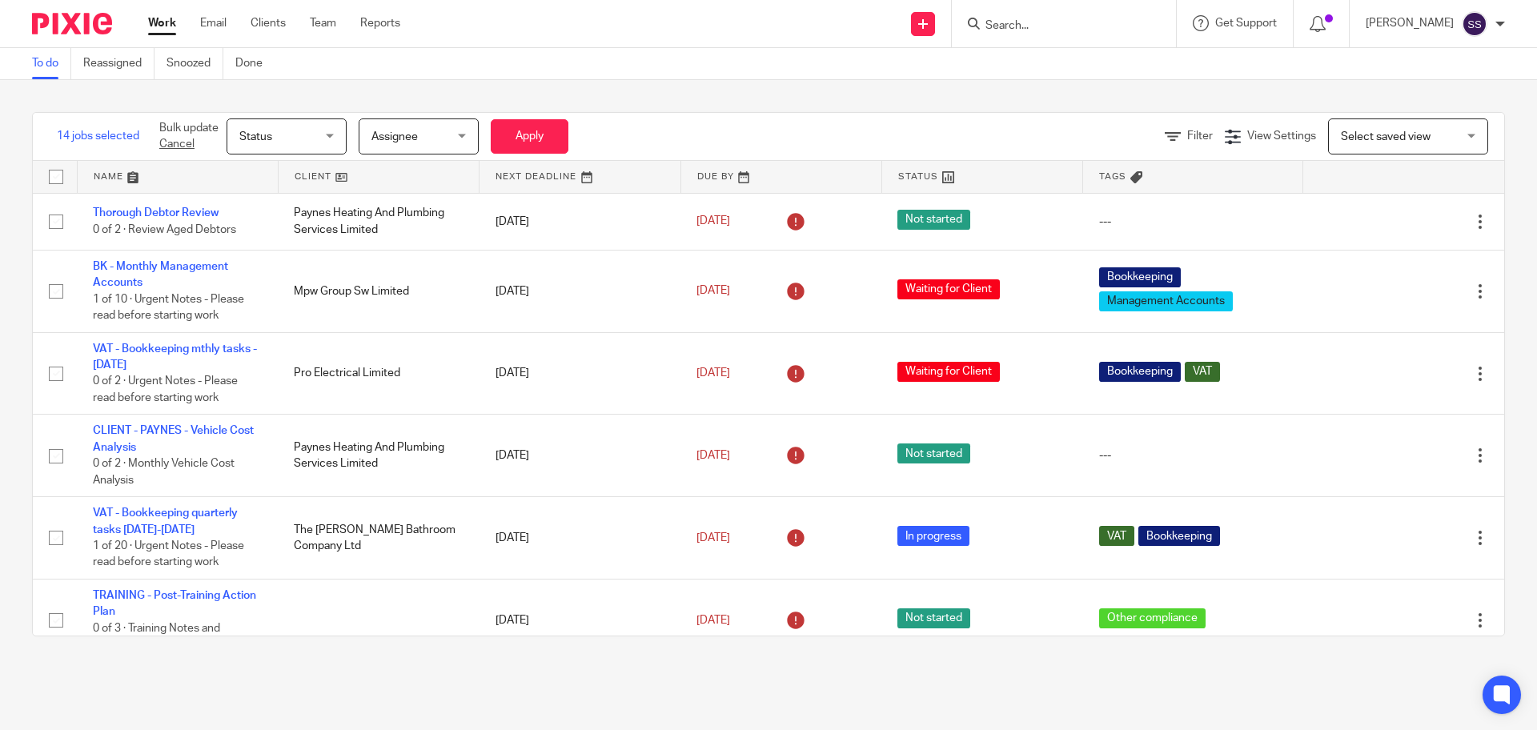
checkbox input "false"
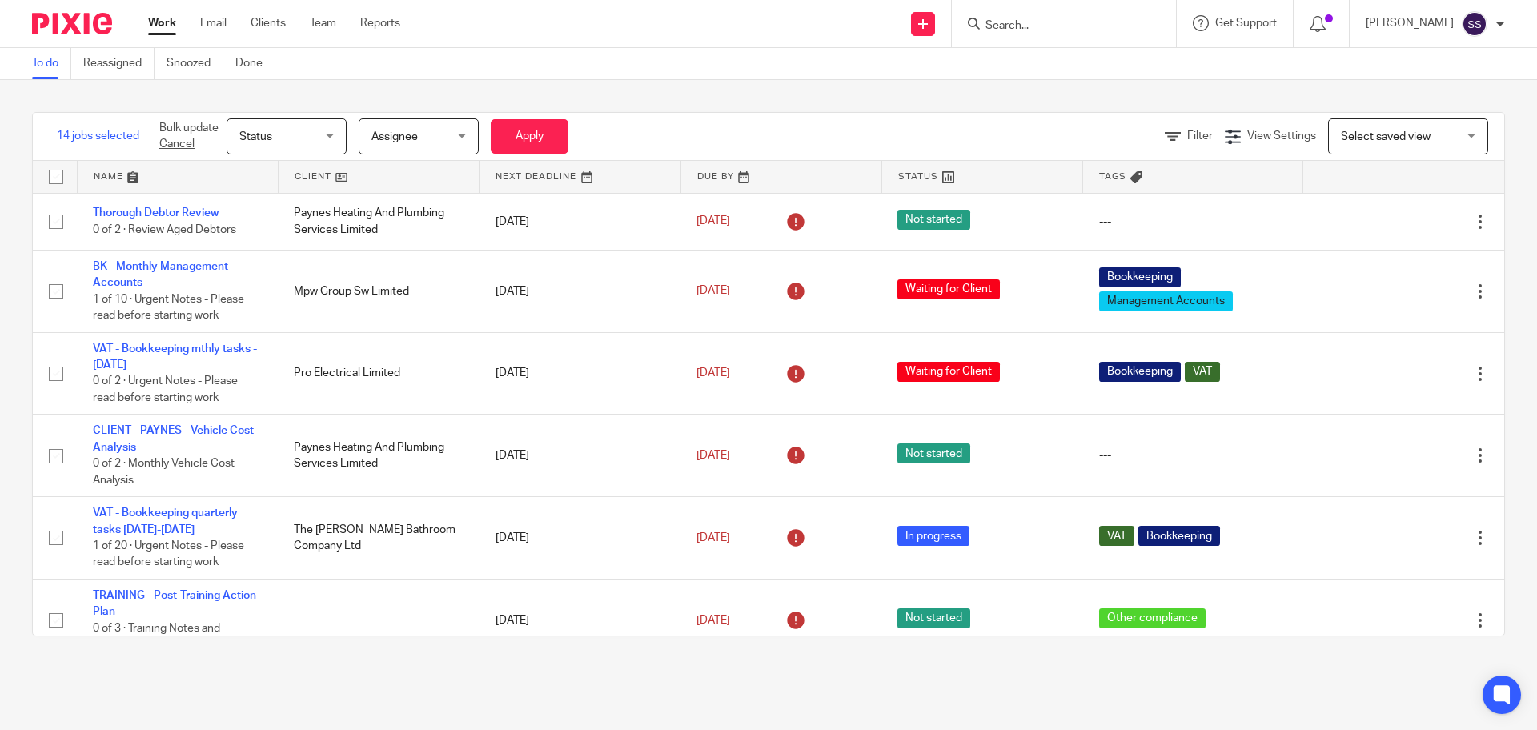
checkbox input "false"
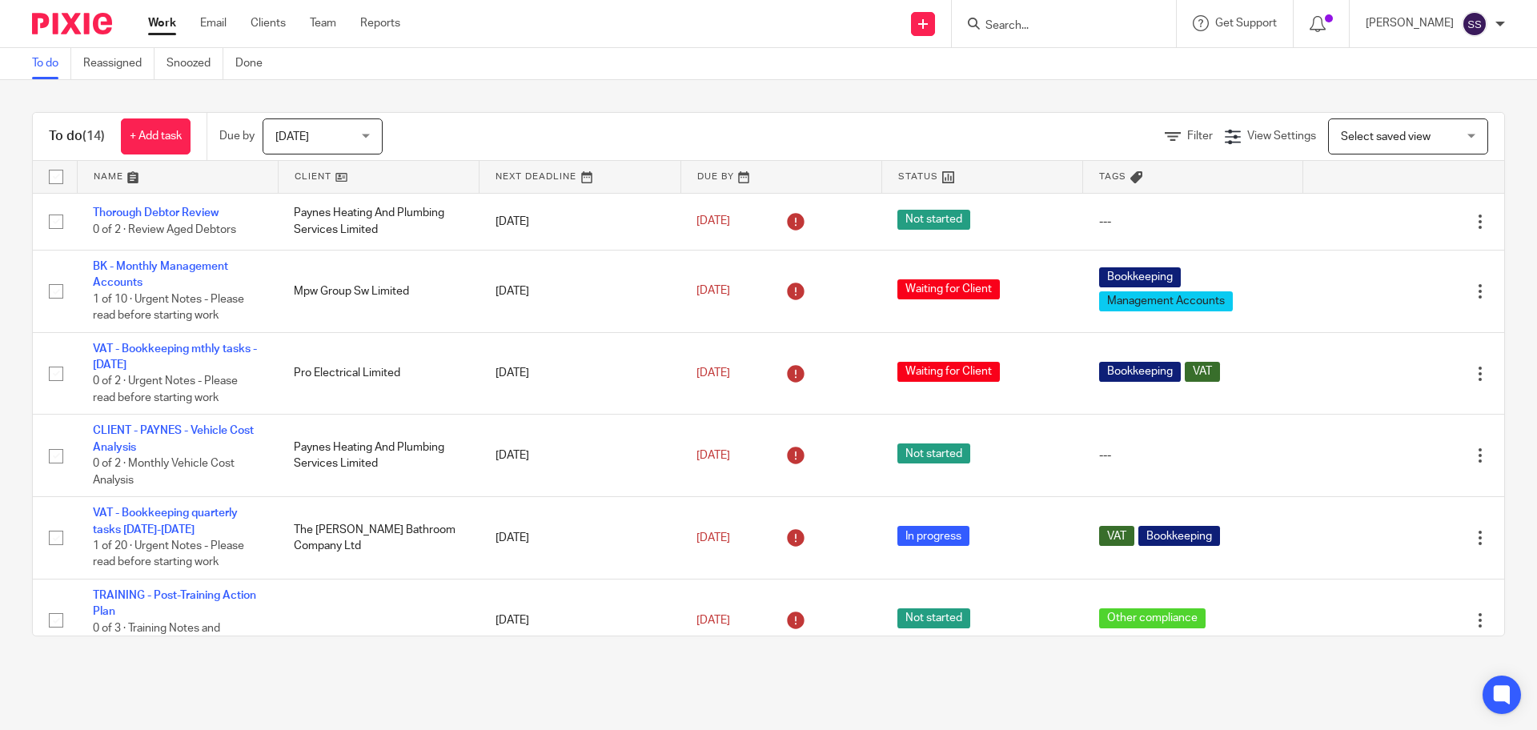
click at [58, 176] on input "checkbox" at bounding box center [56, 177] width 30 height 30
checkbox input "true"
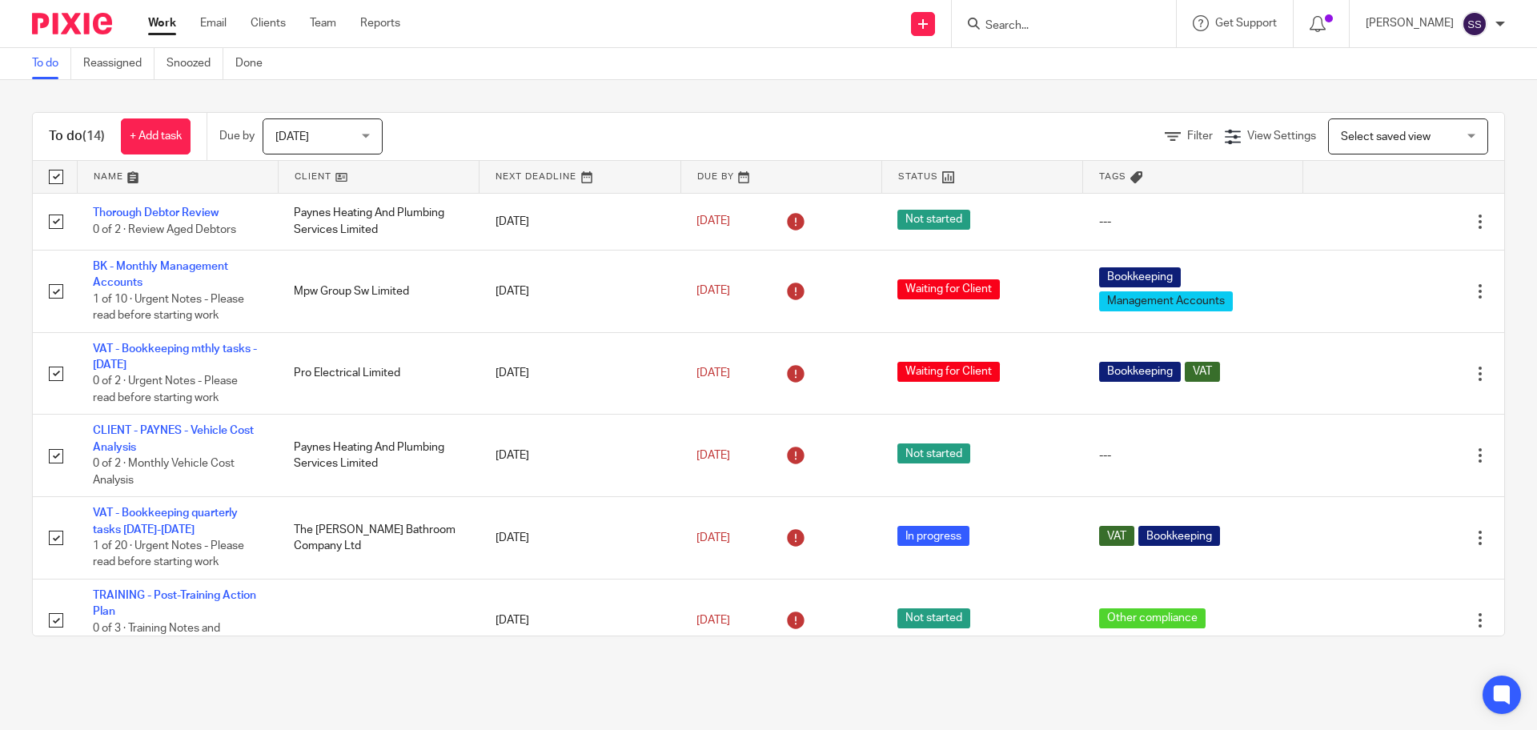
checkbox input "true"
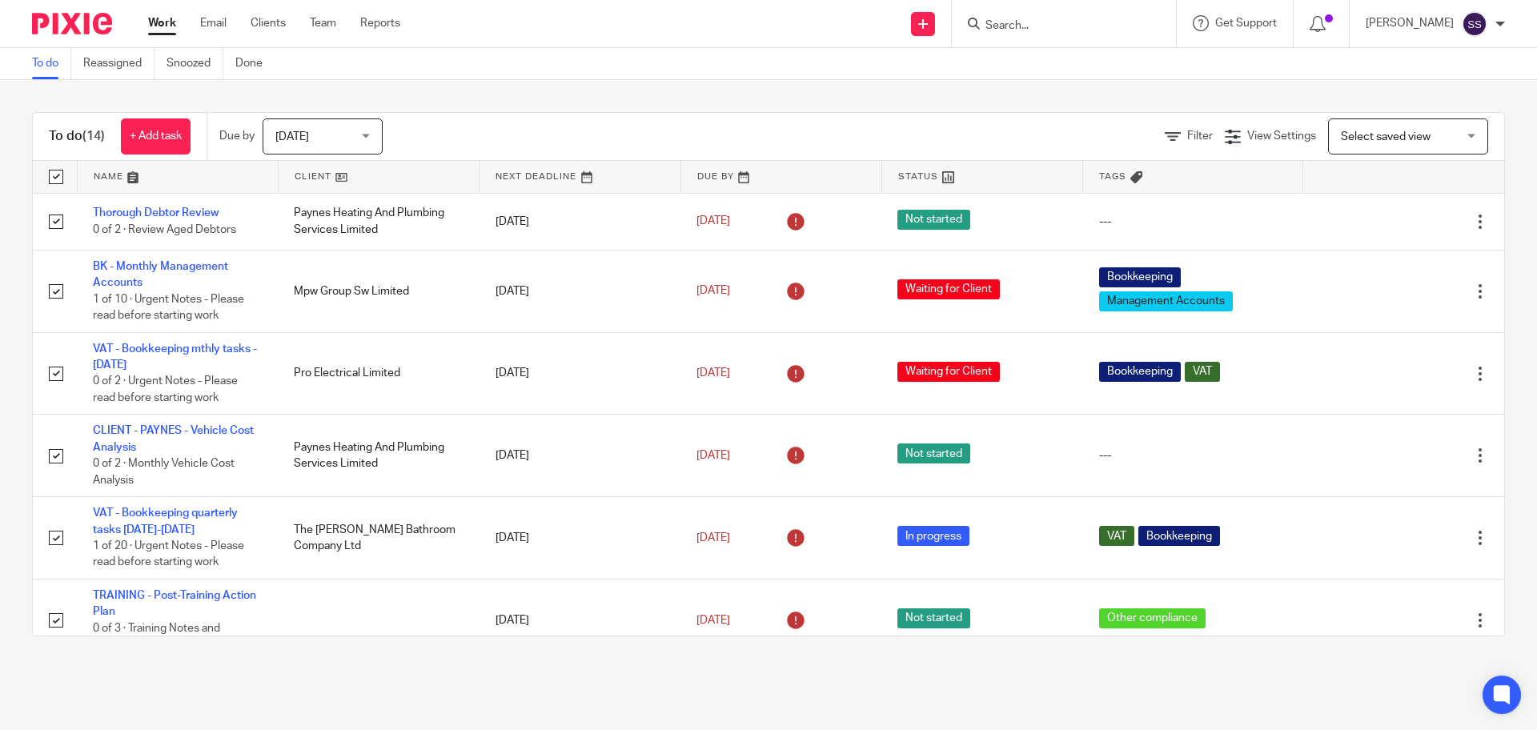
checkbox input "true"
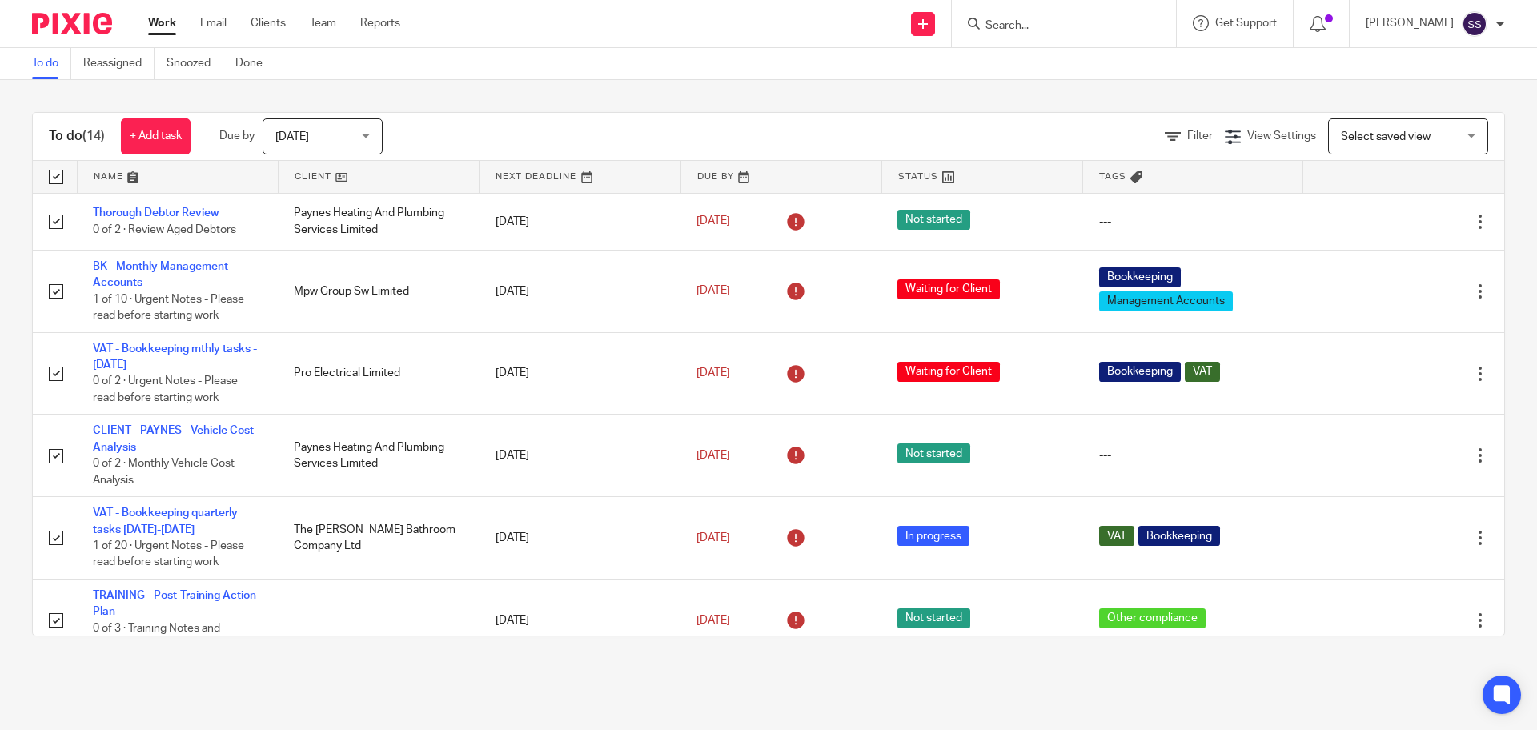
checkbox input "true"
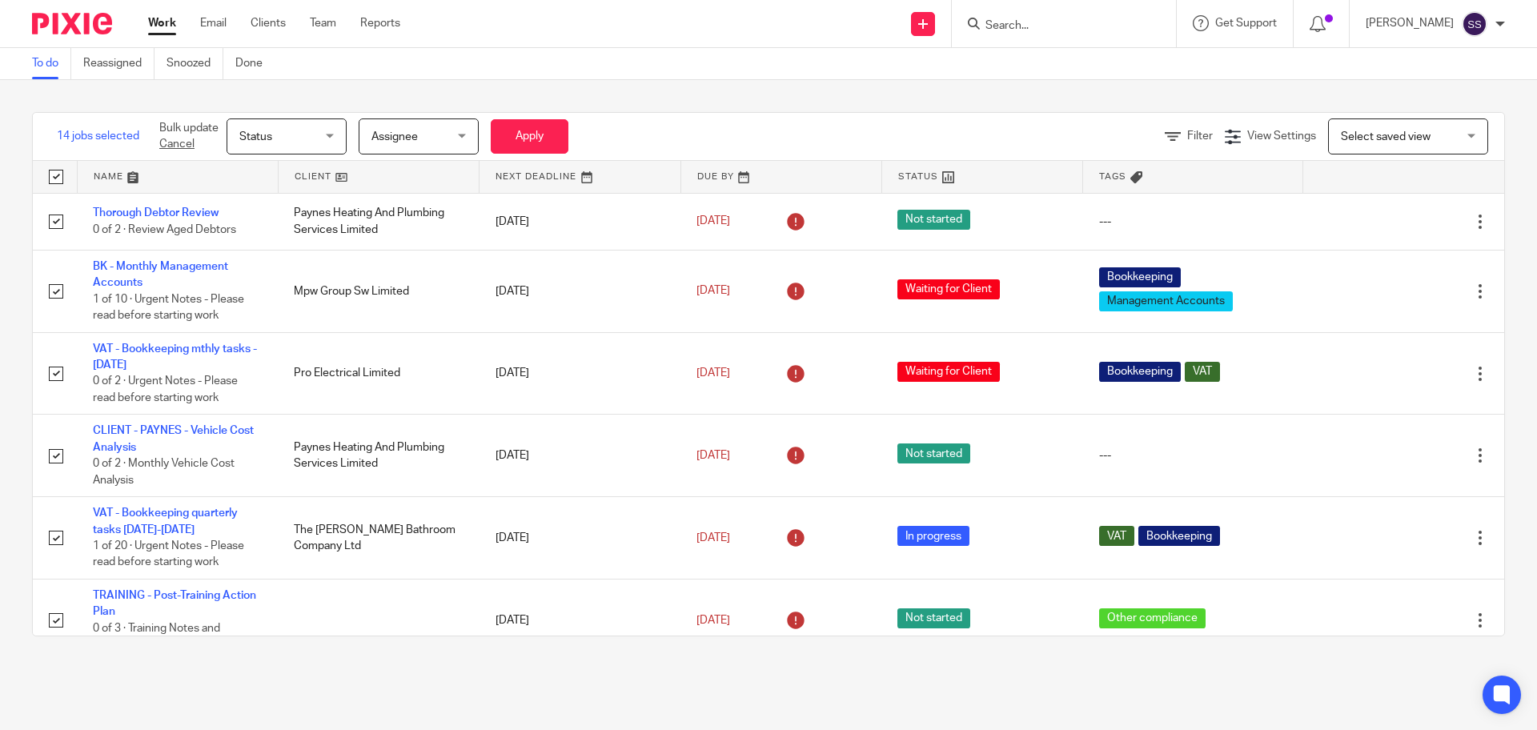
click at [58, 176] on input "checkbox" at bounding box center [56, 177] width 30 height 30
checkbox input "false"
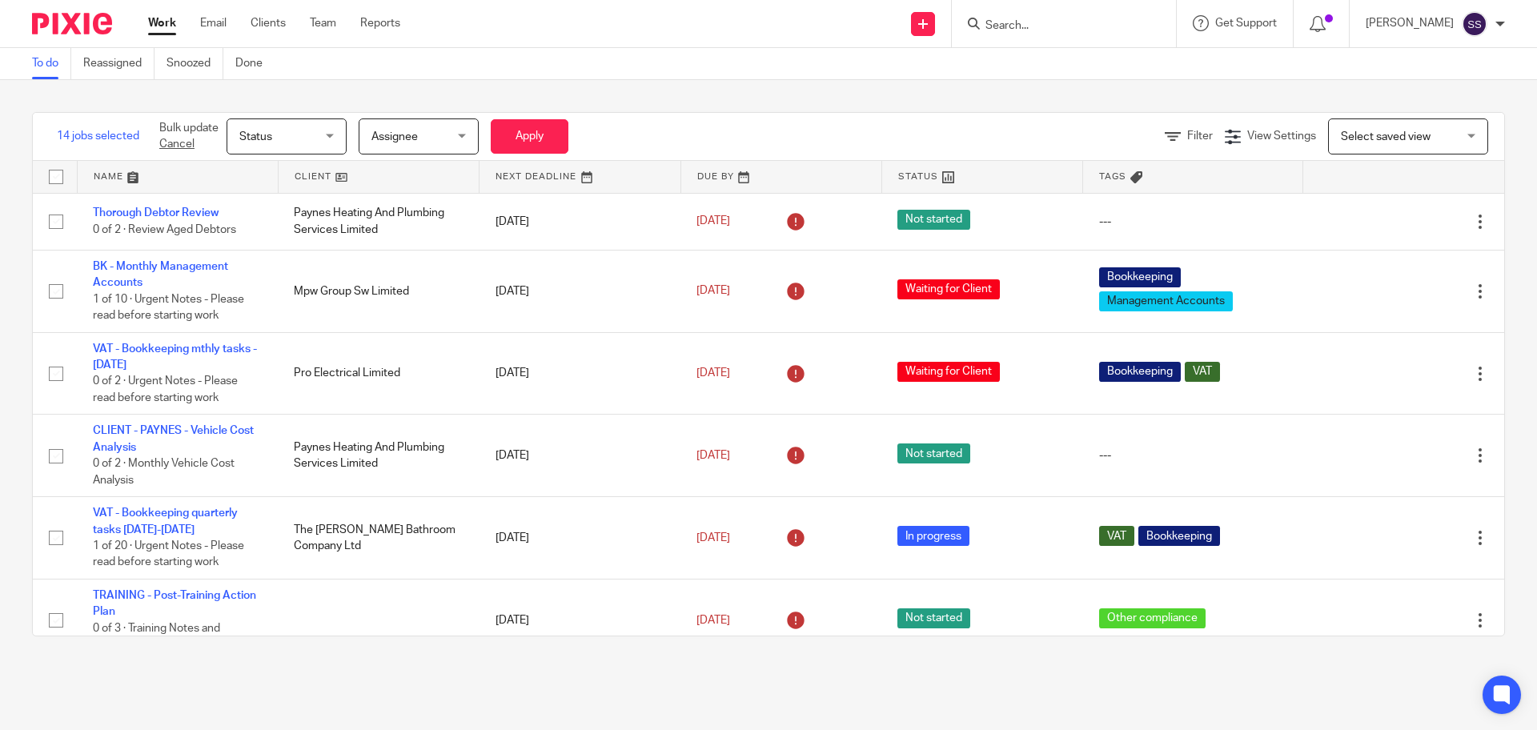
checkbox input "false"
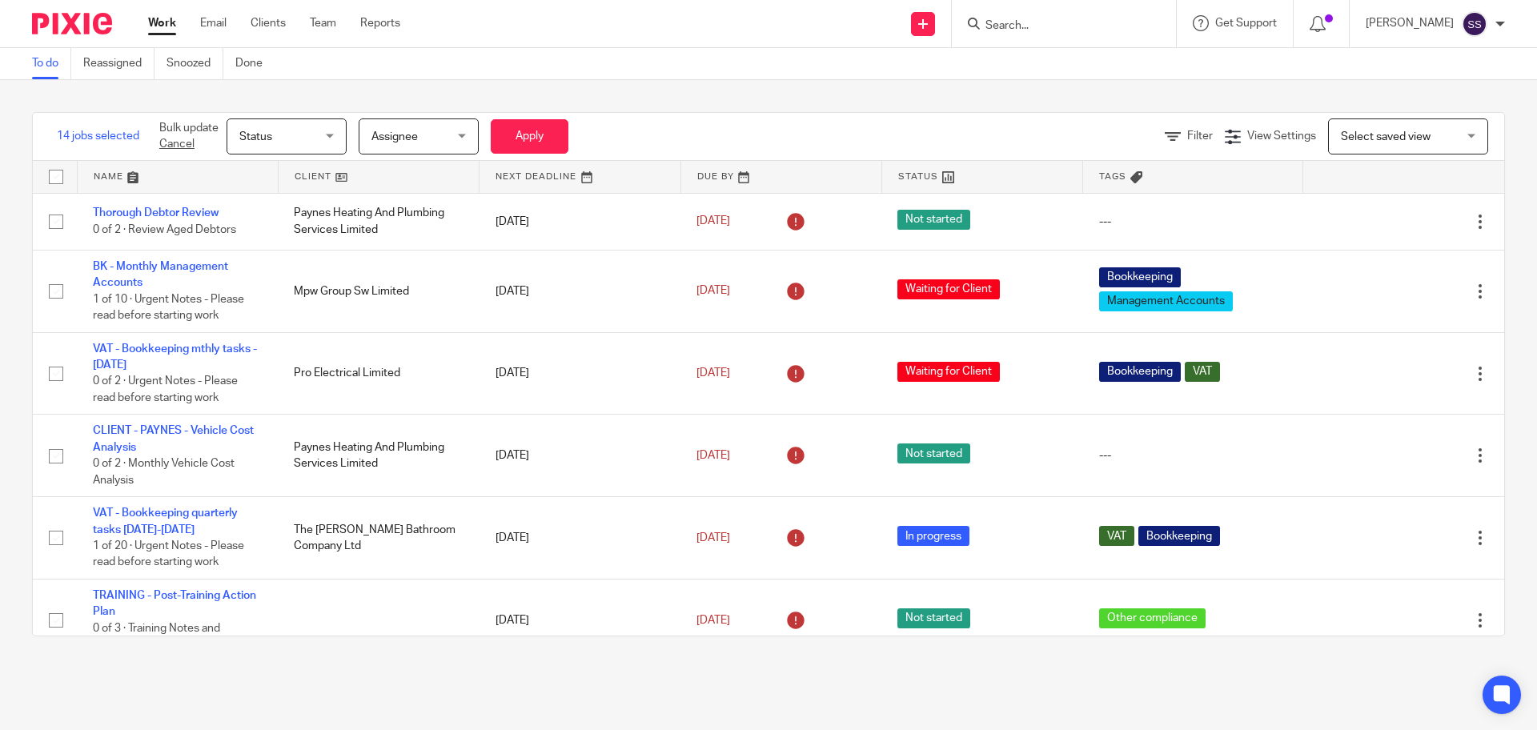
checkbox input "false"
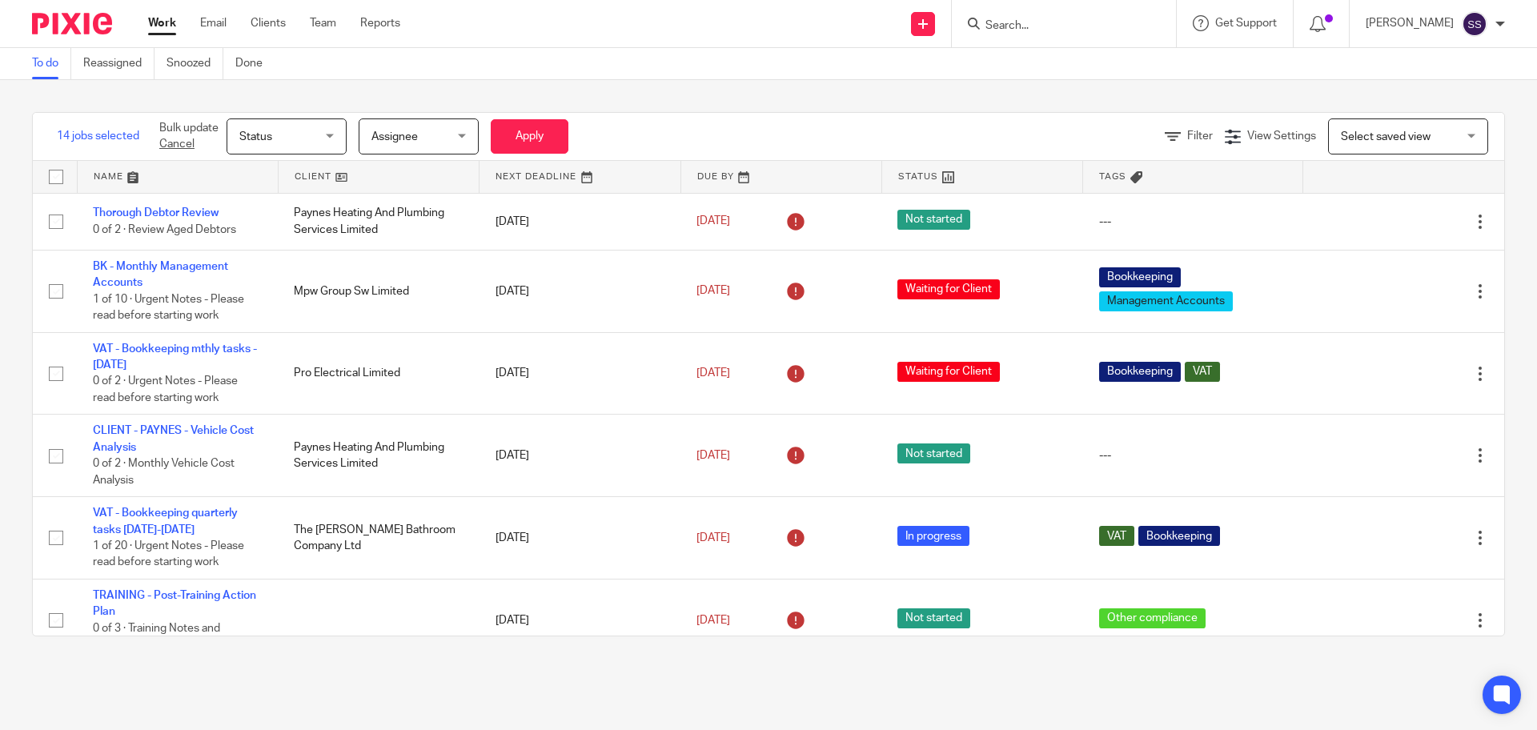
checkbox input "false"
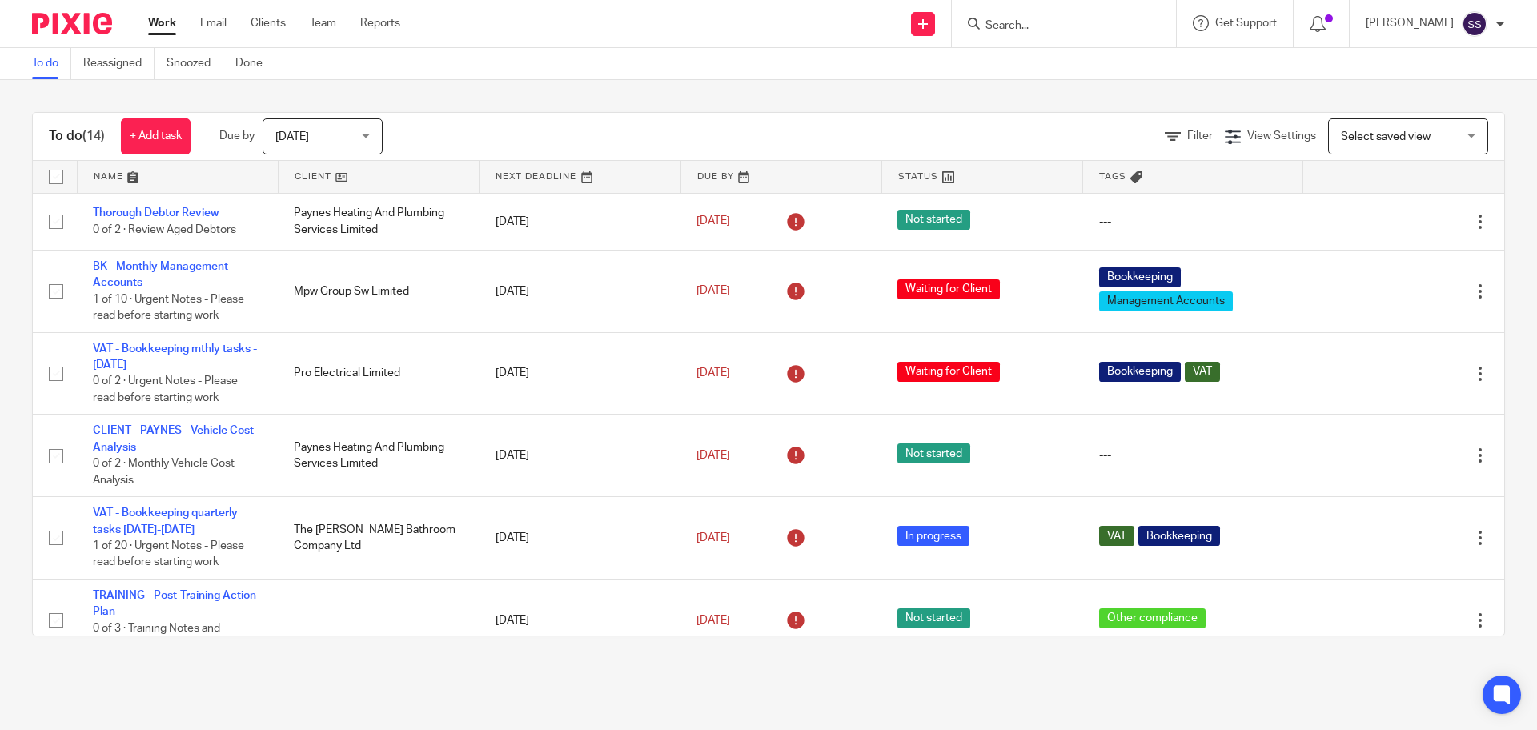
click at [1242, 118] on div "Filter View Settings View Settings Manage saved views Select saved view Select …" at bounding box center [958, 136] width 1094 height 36
click at [1249, 137] on span "View Settings" at bounding box center [1281, 135] width 69 height 11
click at [1359, 138] on span "Select saved view" at bounding box center [1386, 136] width 90 height 11
click at [1271, 88] on div "To do (14) + Add task Due by [DATE] [DATE] [DATE] [DATE] This week Next week Th…" at bounding box center [768, 374] width 1537 height 588
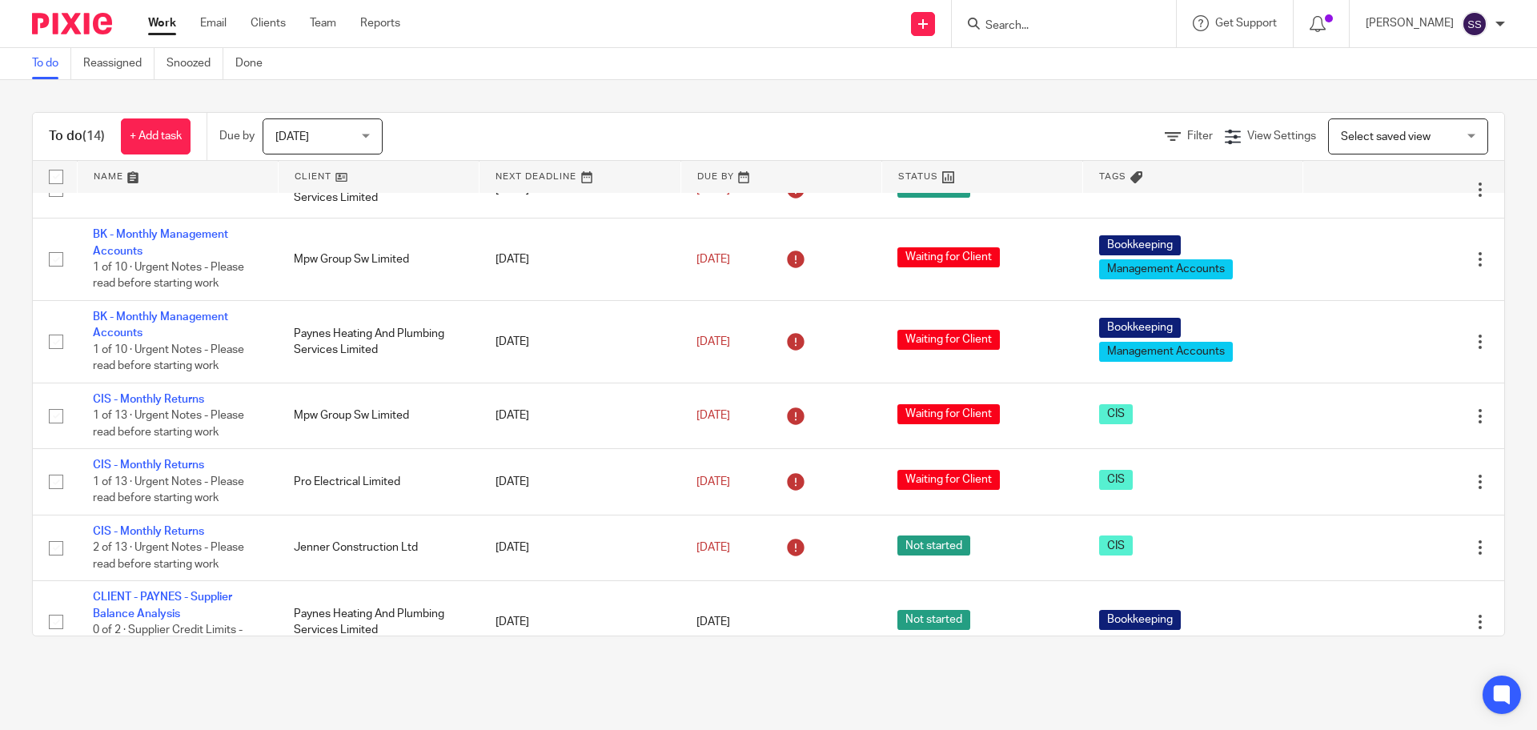
scroll to position [610, 0]
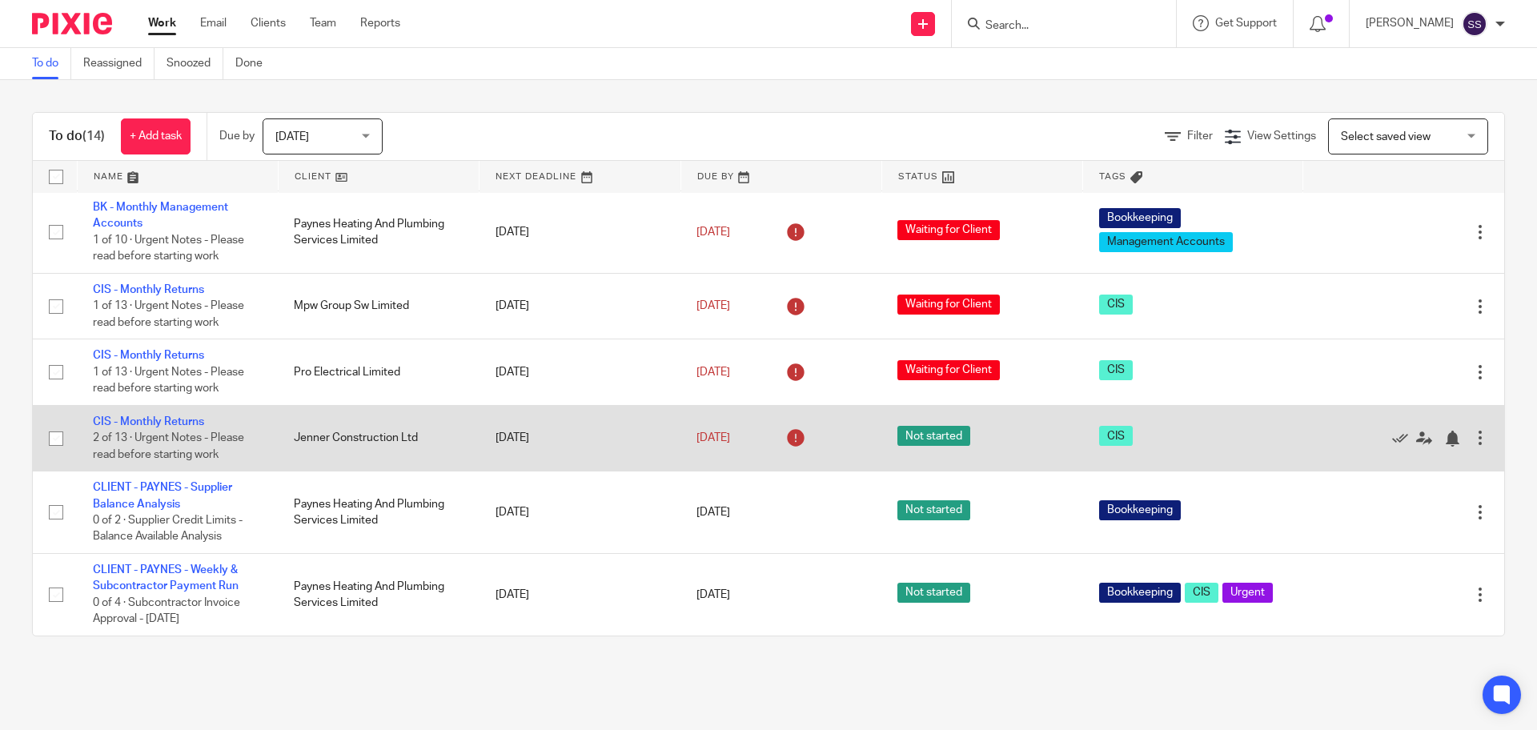
drag, startPoint x: 48, startPoint y: 138, endPoint x: 409, endPoint y: 456, distance: 481.5
click at [409, 456] on div "To do (14) + Add task Due by [DATE] [DATE] [DATE] [DATE] This week Next week Th…" at bounding box center [768, 374] width 1473 height 524
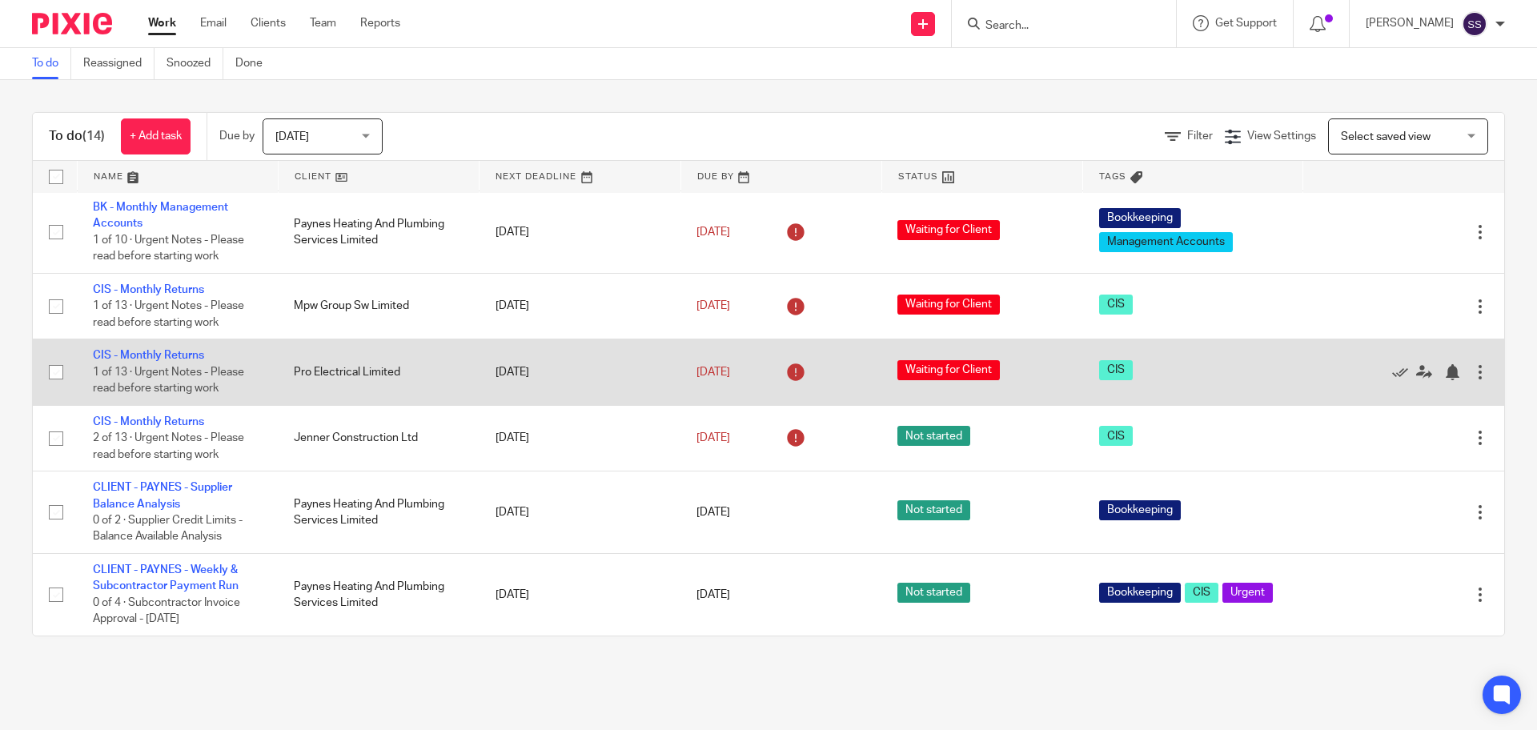
drag, startPoint x: 323, startPoint y: 660, endPoint x: 351, endPoint y: 384, distance: 277.6
click at [323, 658] on div "To do (14) + Add task Due by [DATE] [DATE] [DATE] [DATE] This week Next week Th…" at bounding box center [768, 374] width 1537 height 588
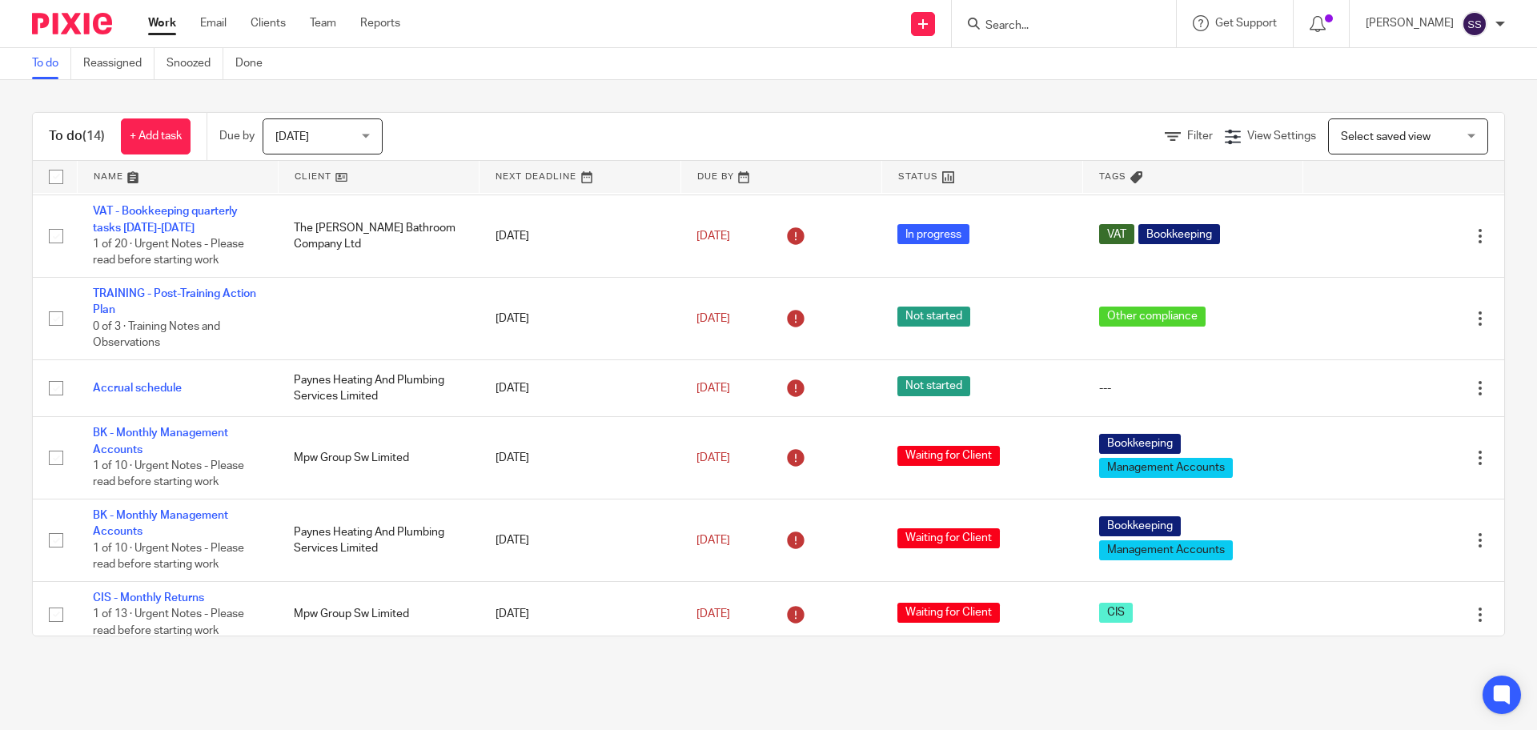
scroll to position [0, 0]
